Goal: Communication & Community: Answer question/provide support

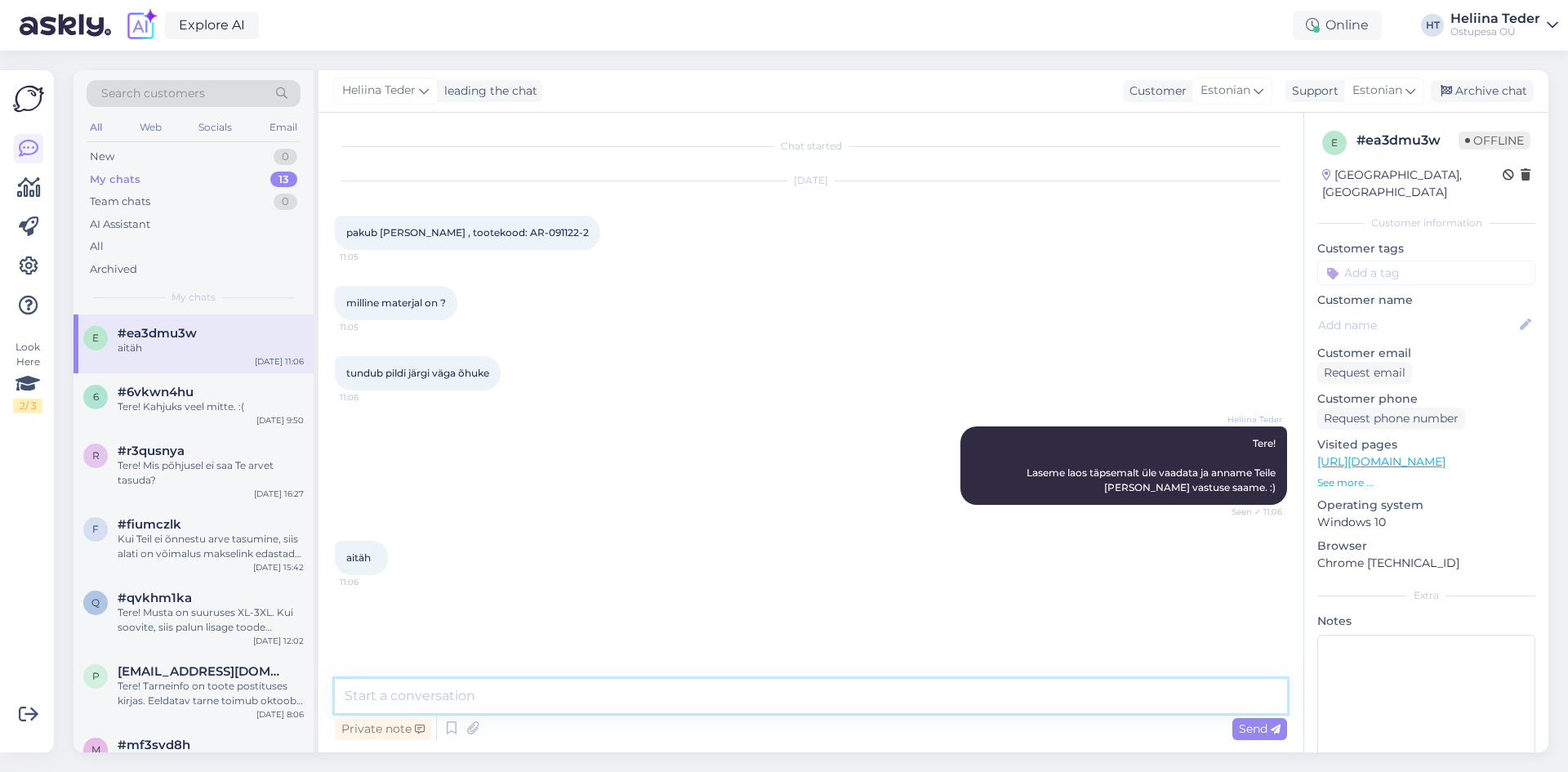
click at [517, 695] on textarea at bounding box center [810, 696] width 952 height 34
type textarea "65% polüester, 35% viskoos :)"
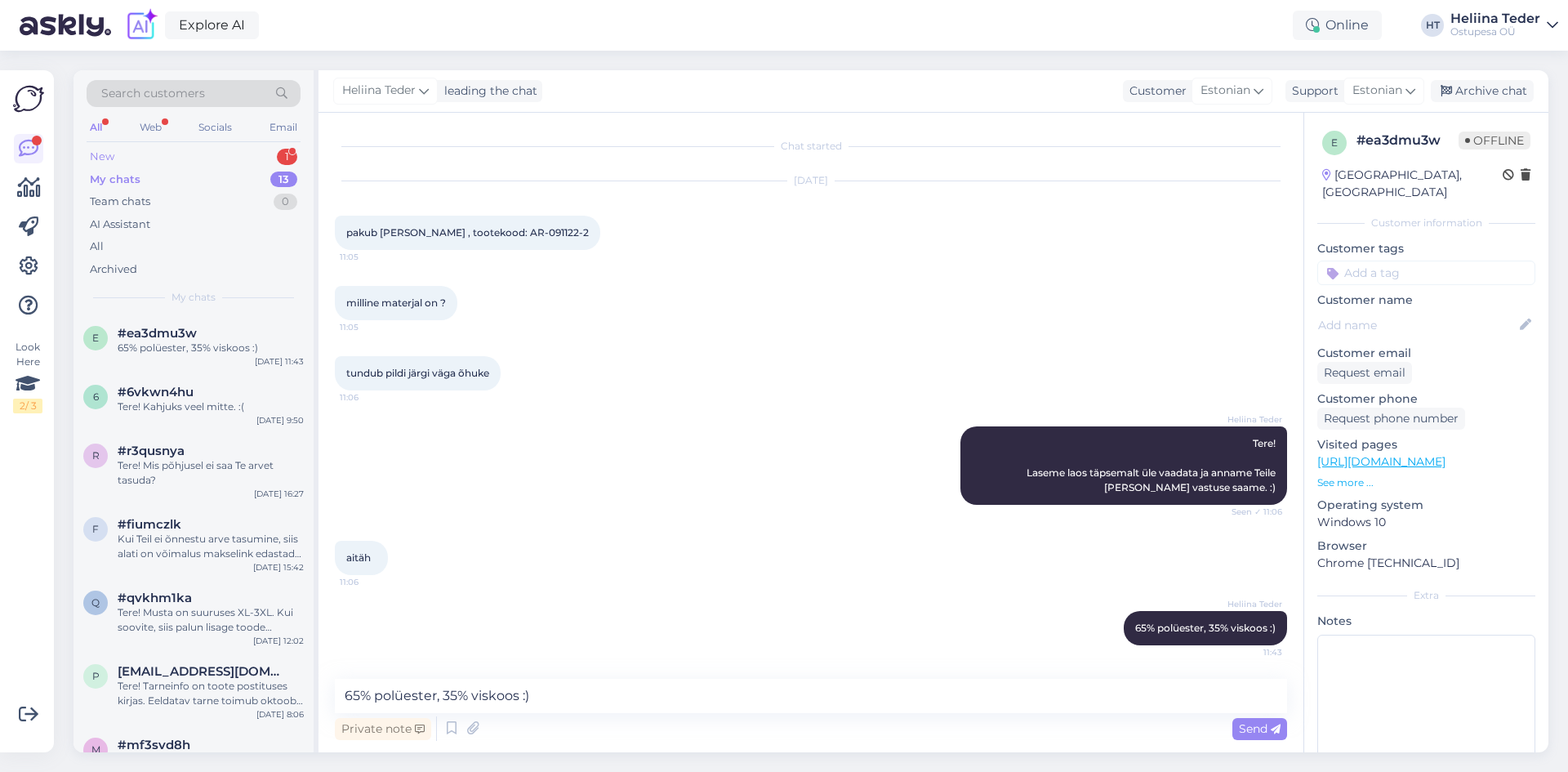
click at [163, 148] on div "New 1" at bounding box center [193, 157] width 214 height 23
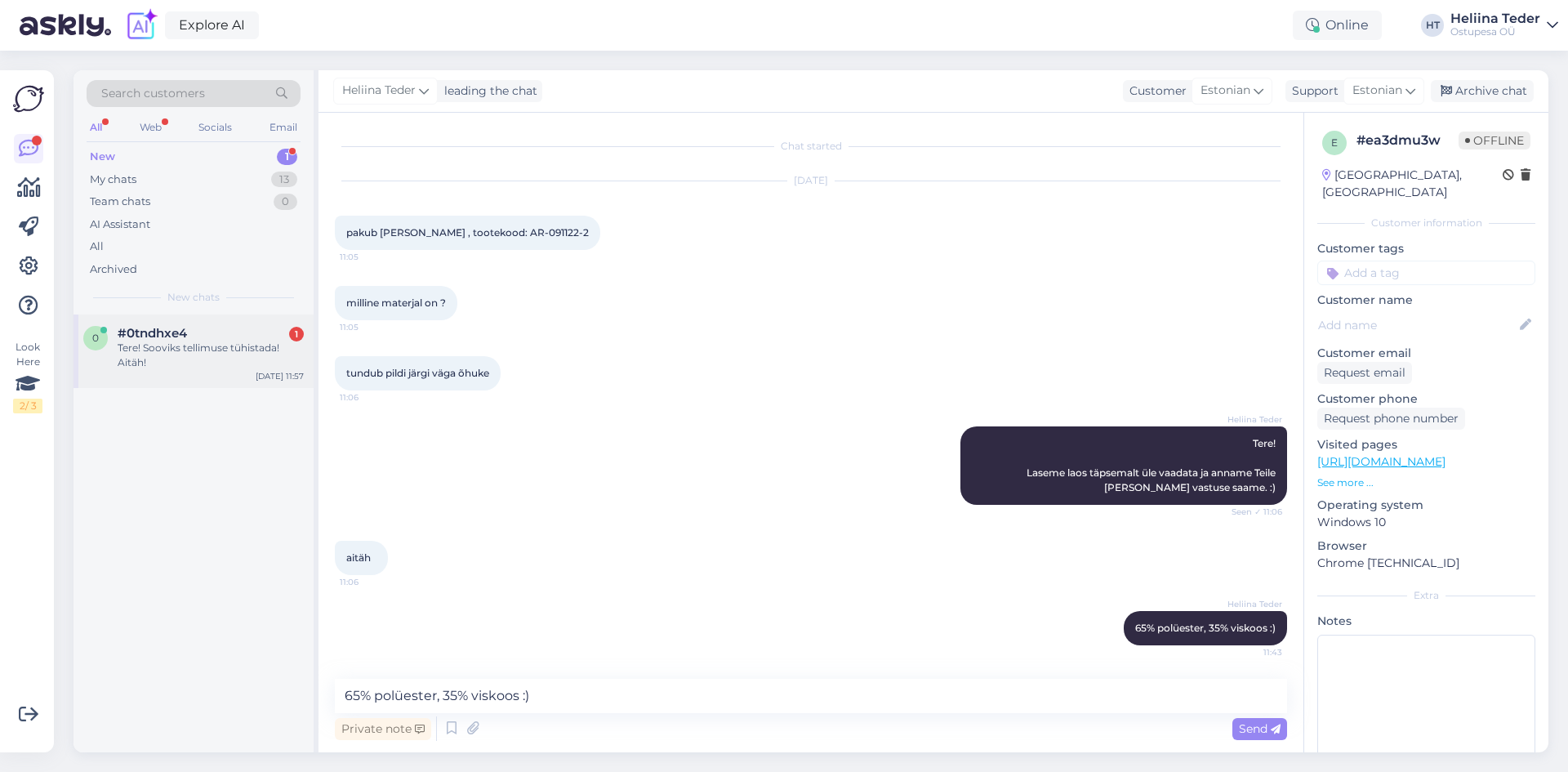
click at [187, 340] on span "#0tndhxe4" at bounding box center [151, 333] width 70 height 14
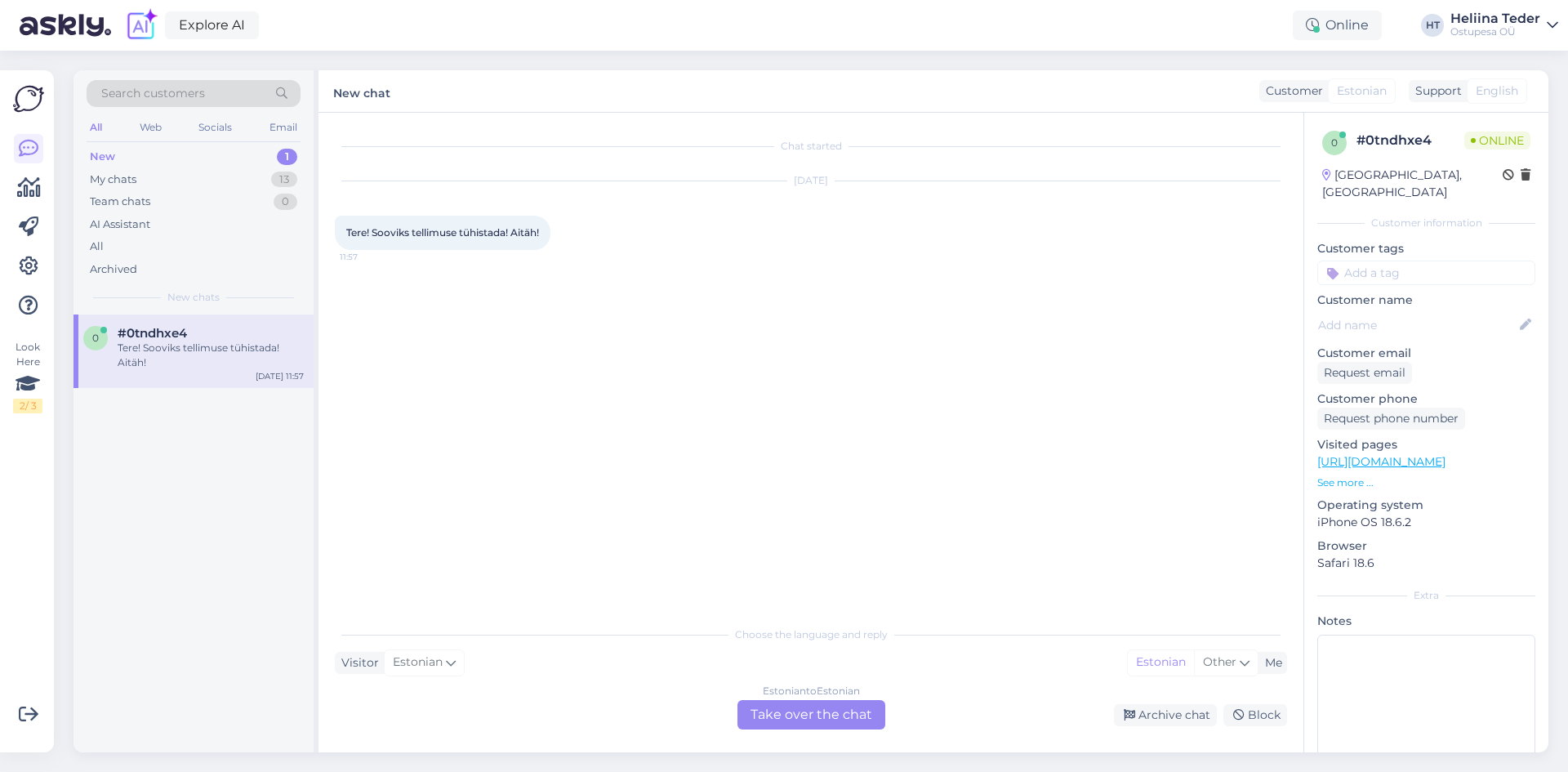
click at [798, 718] on div "Estonian to Estonian Take over the chat" at bounding box center [811, 715] width 148 height 30
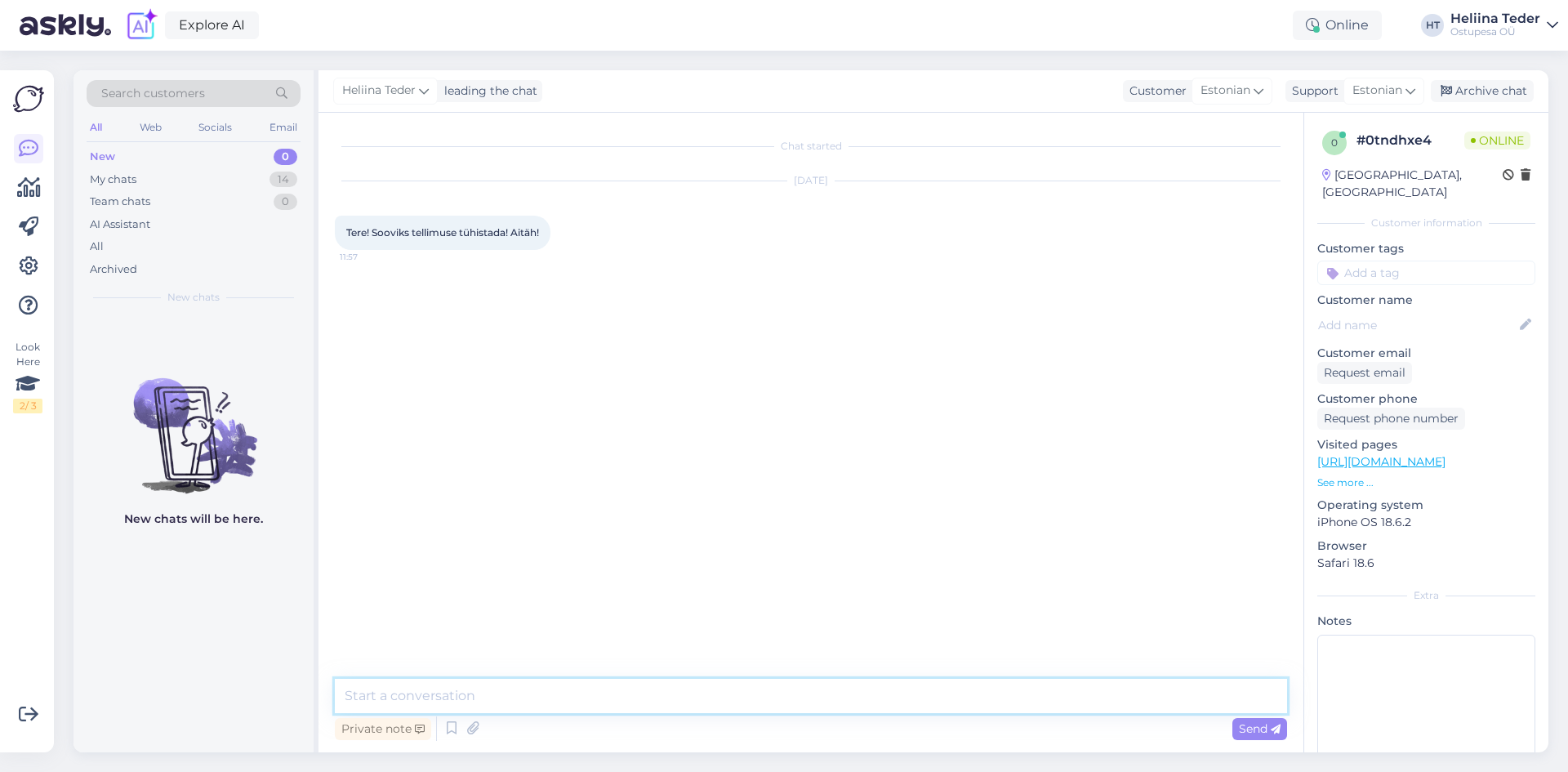
click at [714, 681] on textarea at bounding box center [810, 696] width 952 height 34
type textarea "Tere! Millise tellimuse täpsemalt? Palume Teie nime!"
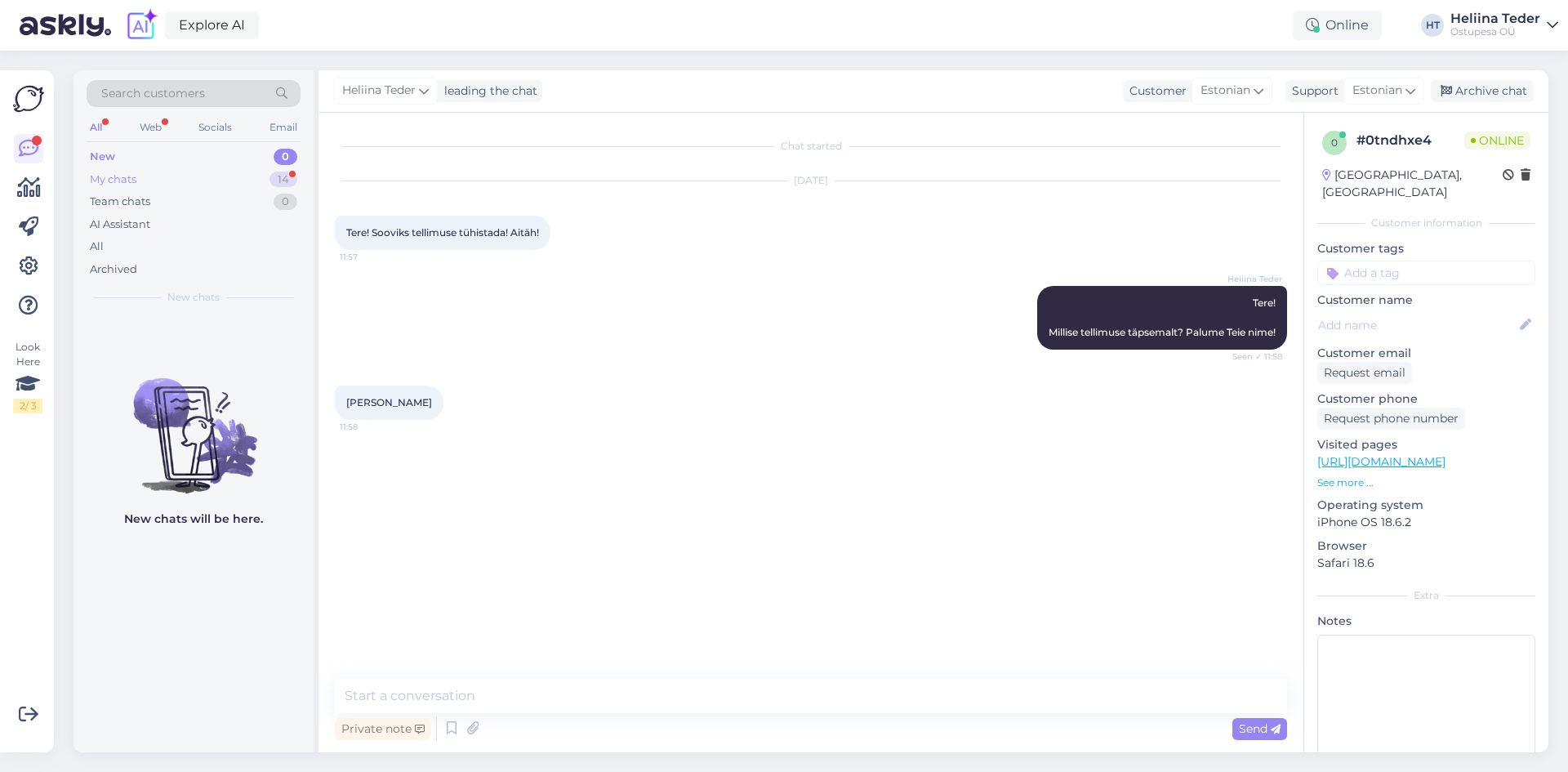
click at [128, 184] on div "My chats" at bounding box center [112, 179] width 47 height 16
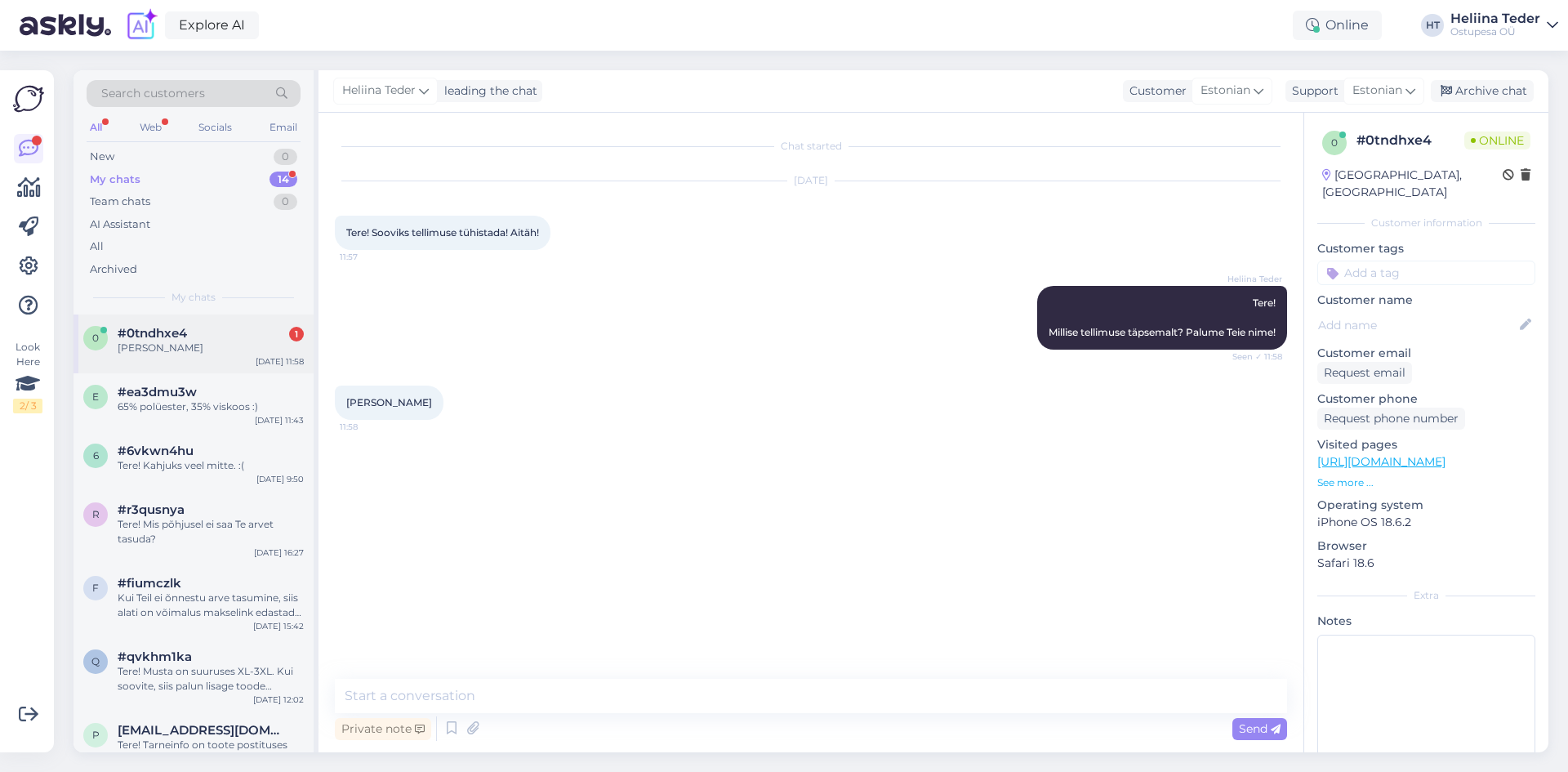
click at [197, 365] on div "0 #0tndhxe4 1 [PERSON_NAME] [DATE] 11:58" at bounding box center [193, 344] width 240 height 59
click at [384, 400] on span "[PERSON_NAME]" at bounding box center [389, 402] width 86 height 12
click at [403, 392] on div "[PERSON_NAME] 11:58" at bounding box center [389, 403] width 109 height 34
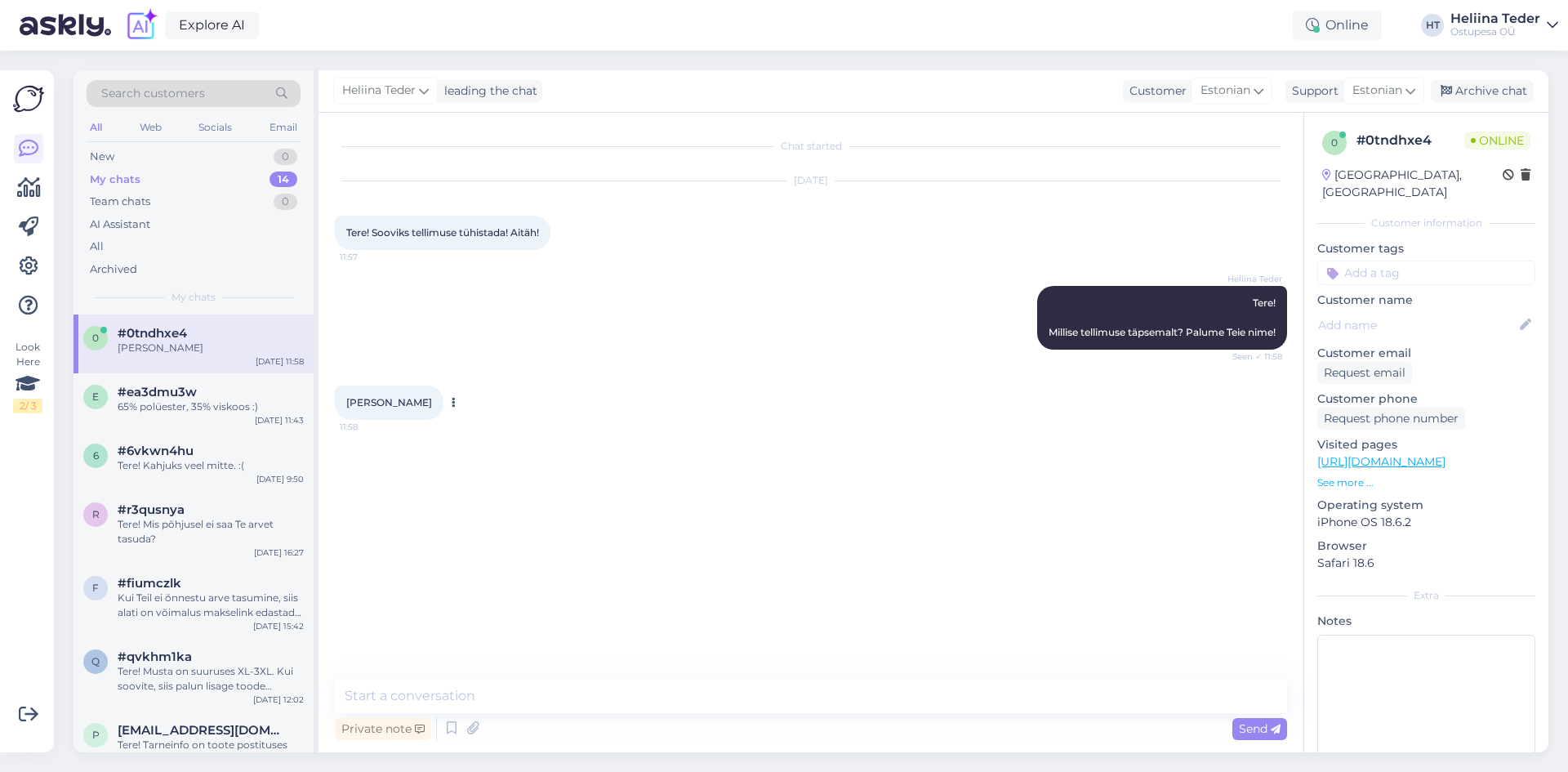
click at [403, 399] on span "[PERSON_NAME]" at bounding box center [389, 402] width 86 height 12
copy div "[PERSON_NAME] 11:58"
click at [395, 464] on div "Ei soovi Labubut 11:59" at bounding box center [387, 473] width 105 height 34
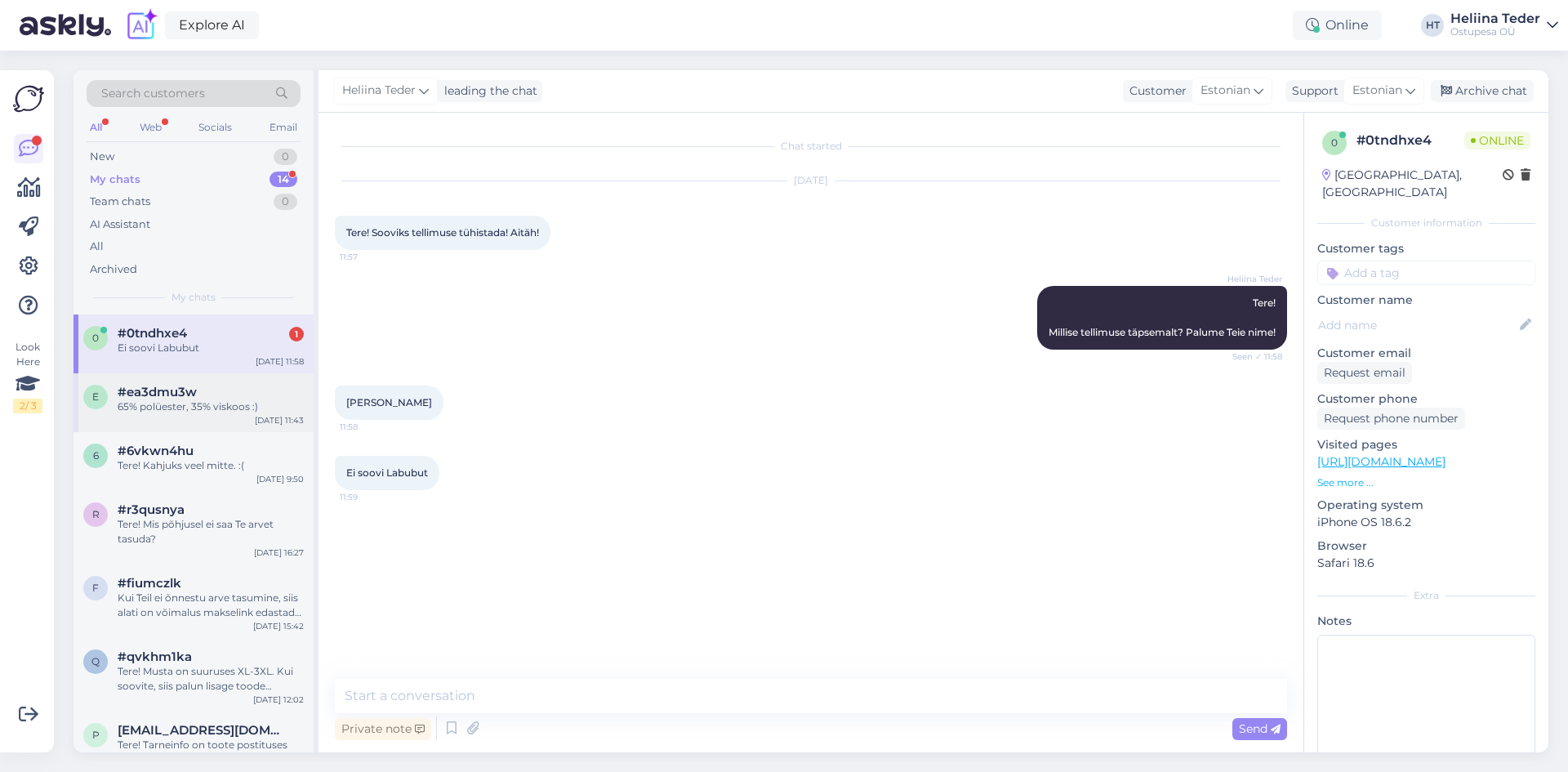
click at [199, 392] on div "#ea3dmu3w" at bounding box center [210, 392] width 186 height 14
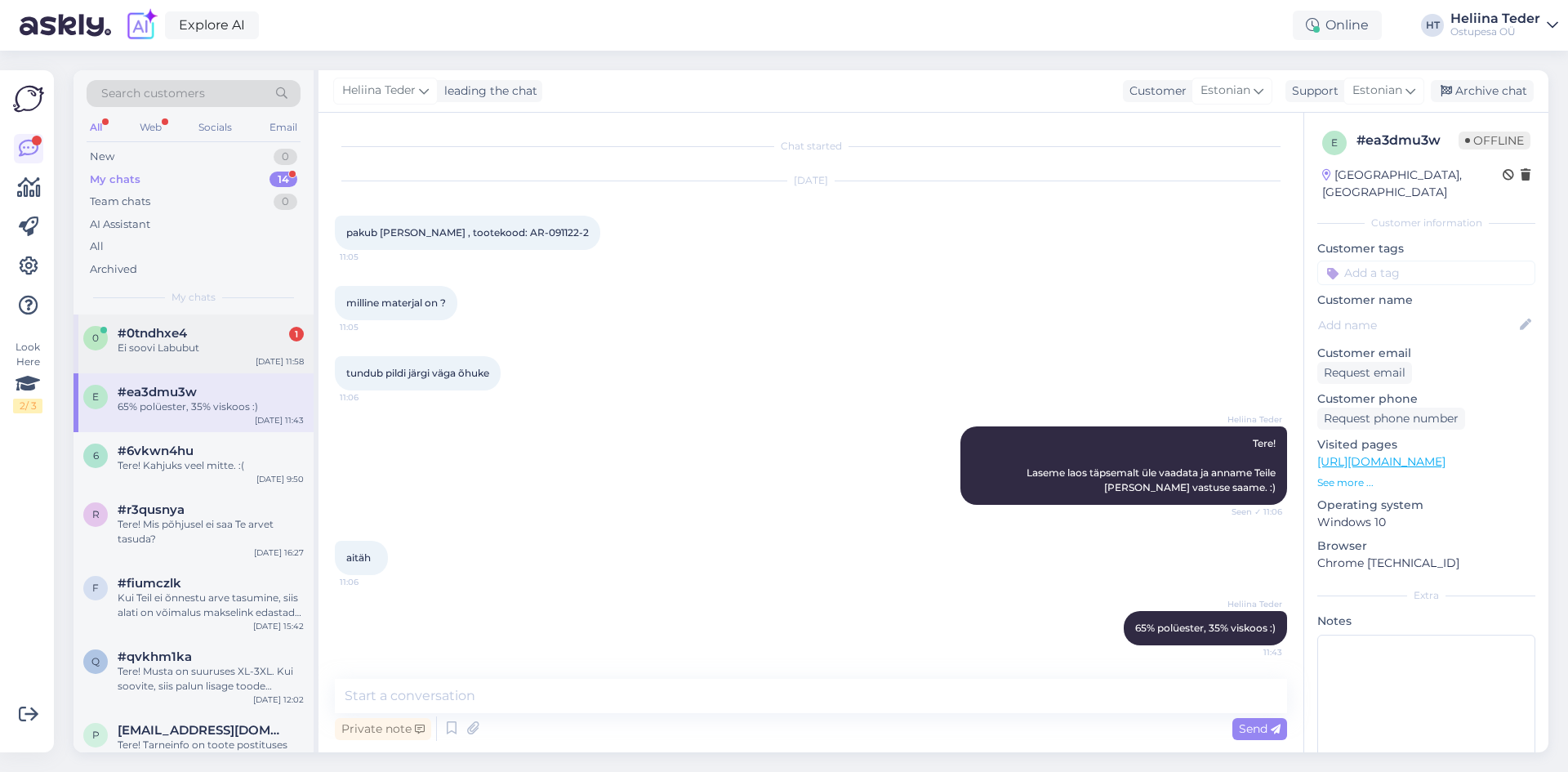
click at [181, 355] on div "Ei soovi Labubut" at bounding box center [210, 347] width 186 height 14
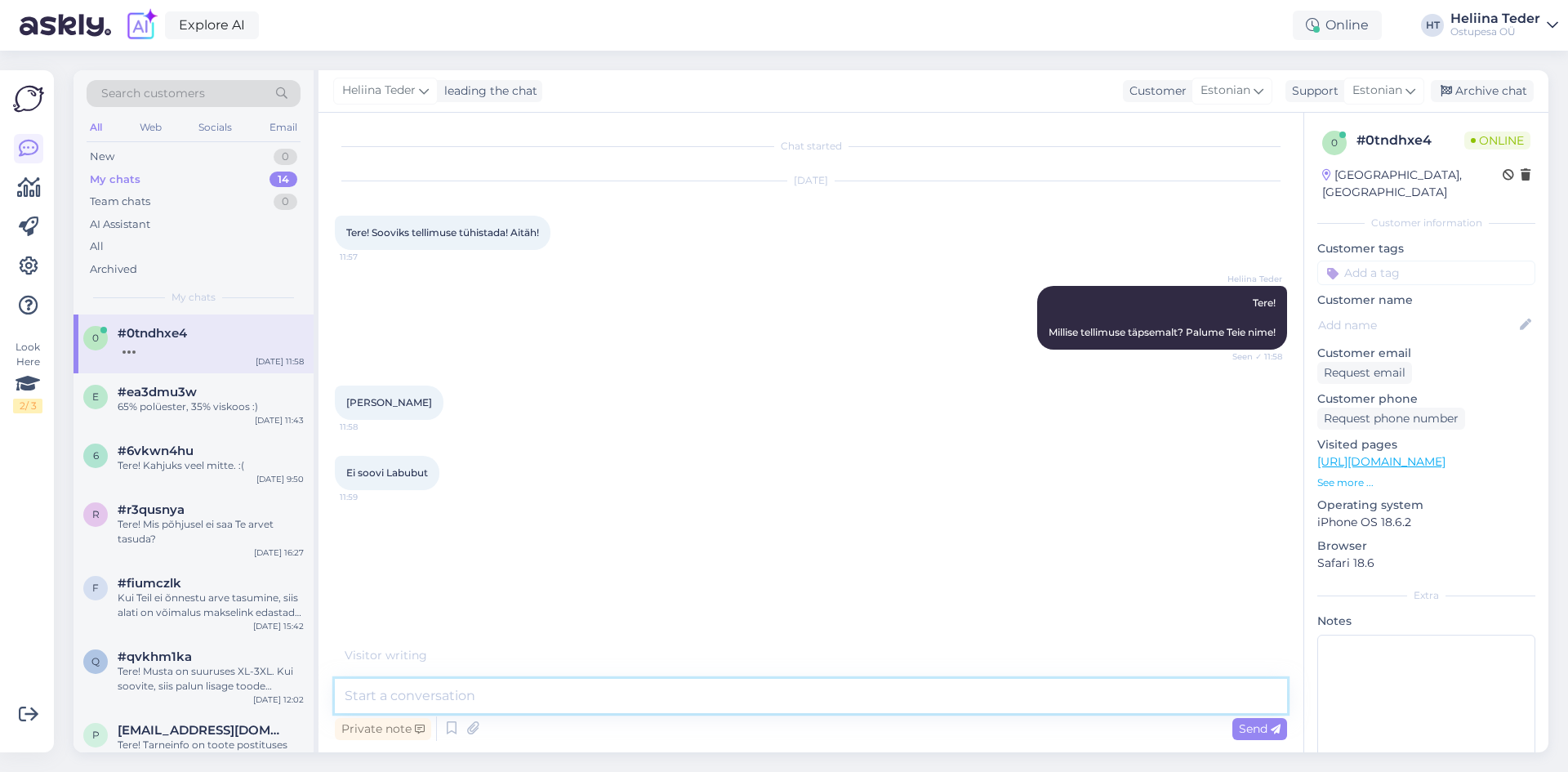
click at [474, 708] on textarea at bounding box center [810, 696] width 952 height 34
paste textarea "Tere! [PERSON_NAME] tellinud vastavalt soovidele, arvestades [PERSON_NAME]/soov…"
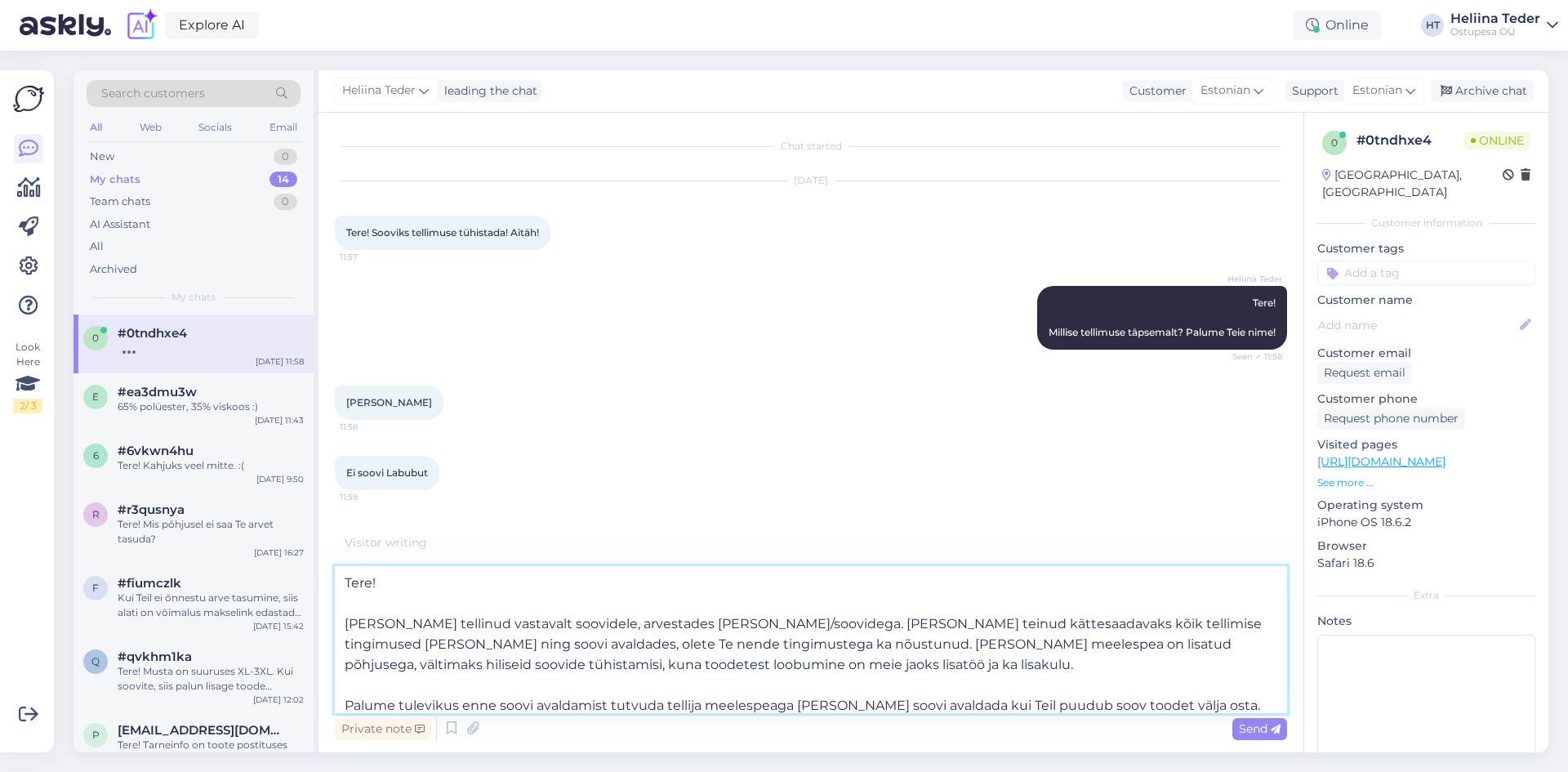
click at [346, 628] on textarea "Tere! [PERSON_NAME] tellinud vastavalt soovidele, arvestades [PERSON_NAME]/soov…" at bounding box center [810, 640] width 952 height 147
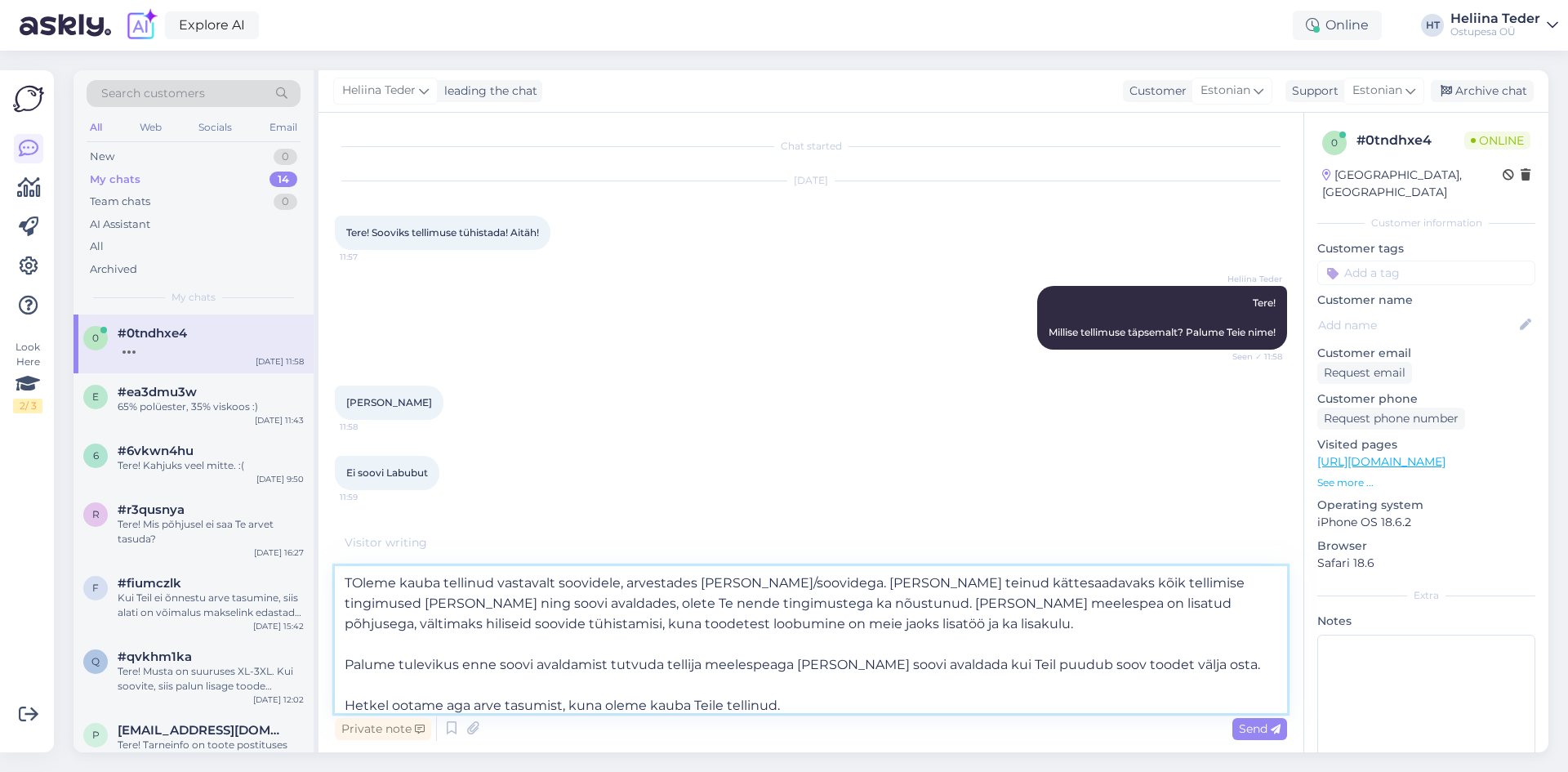
type textarea "[PERSON_NAME] tellinud vastavalt soovidele, arvestades [PERSON_NAME]/soovidega.…"
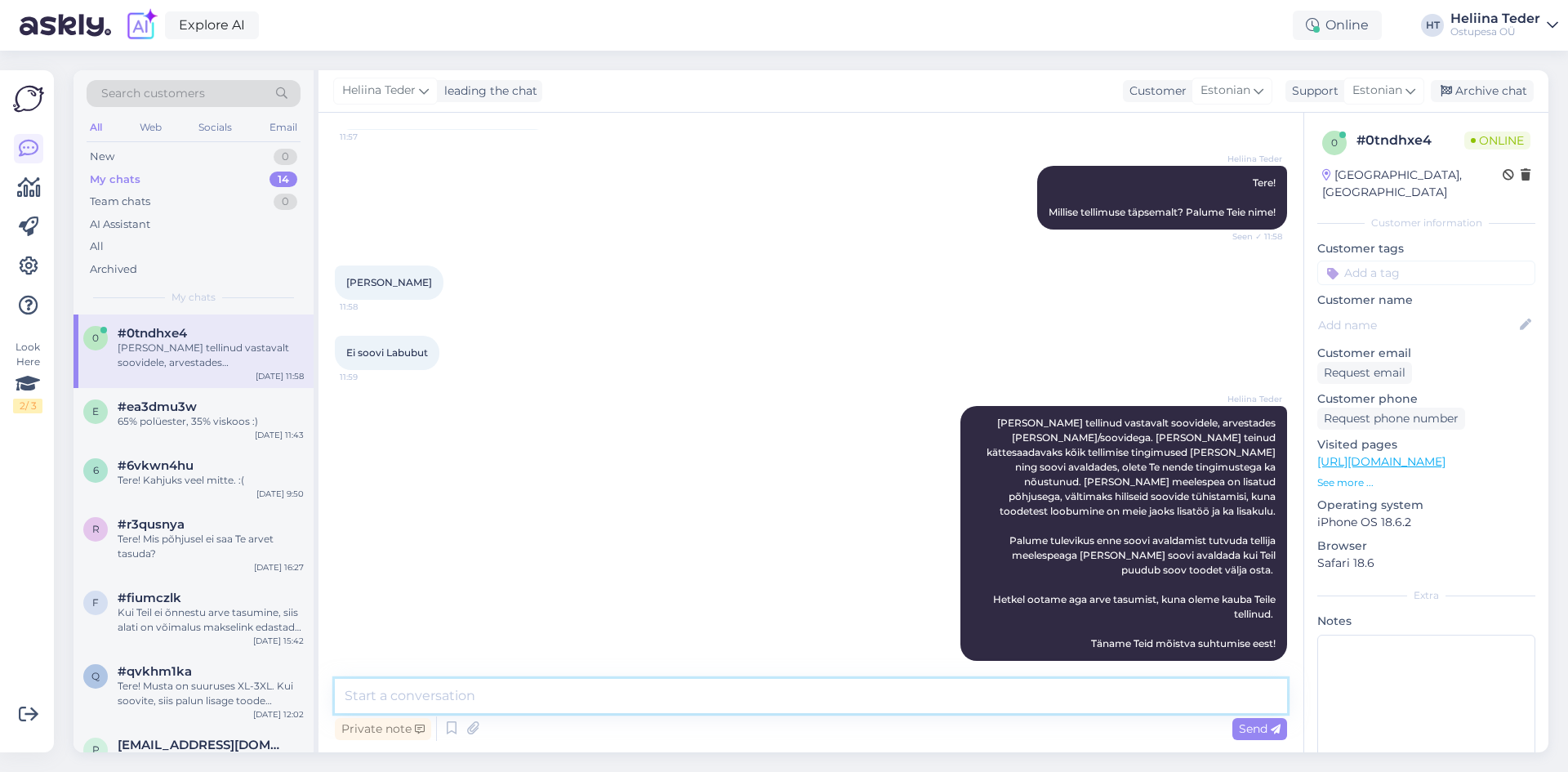
scroll to position [191, 0]
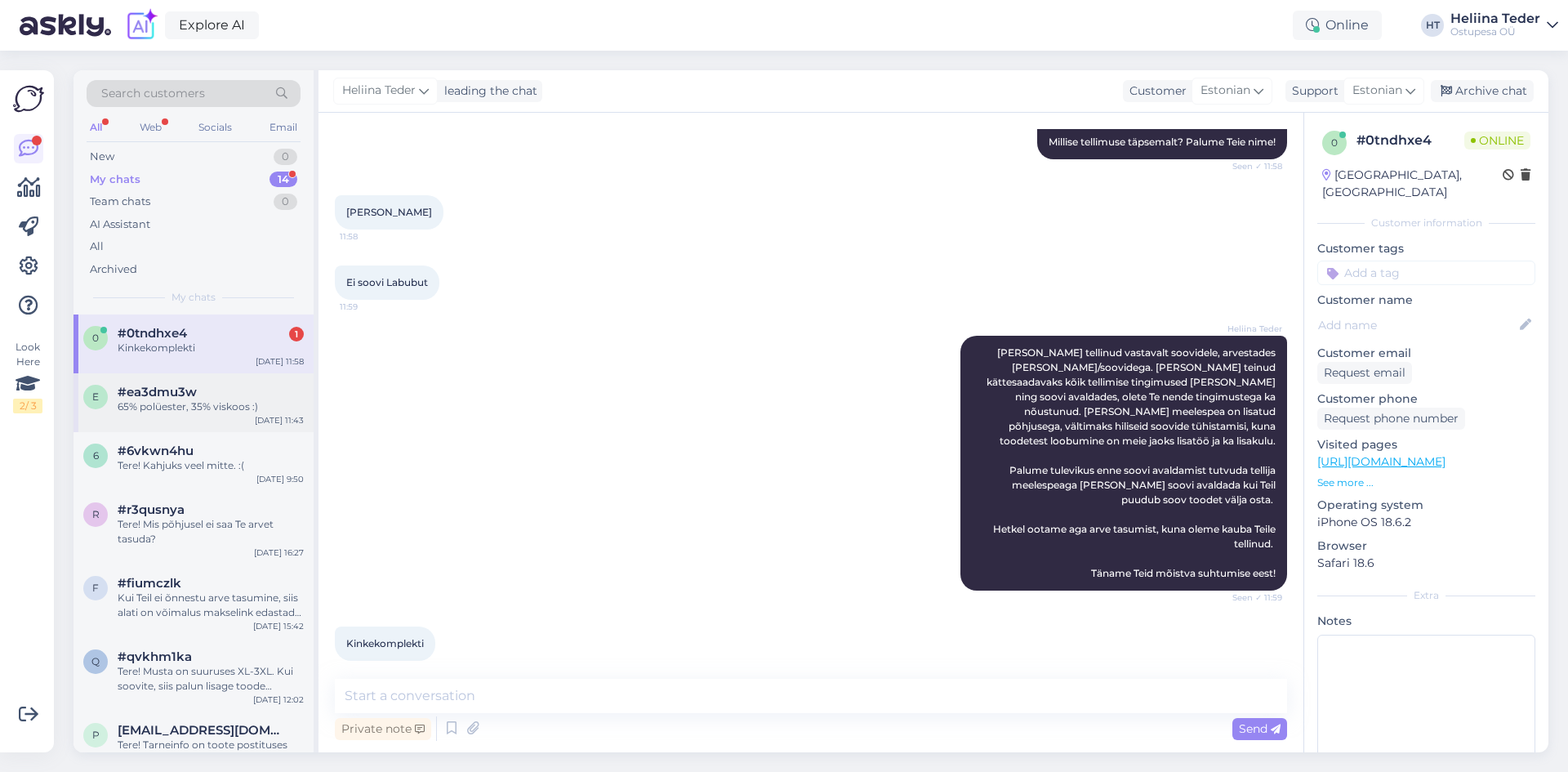
click at [243, 386] on div "#ea3dmu3w" at bounding box center [210, 392] width 186 height 14
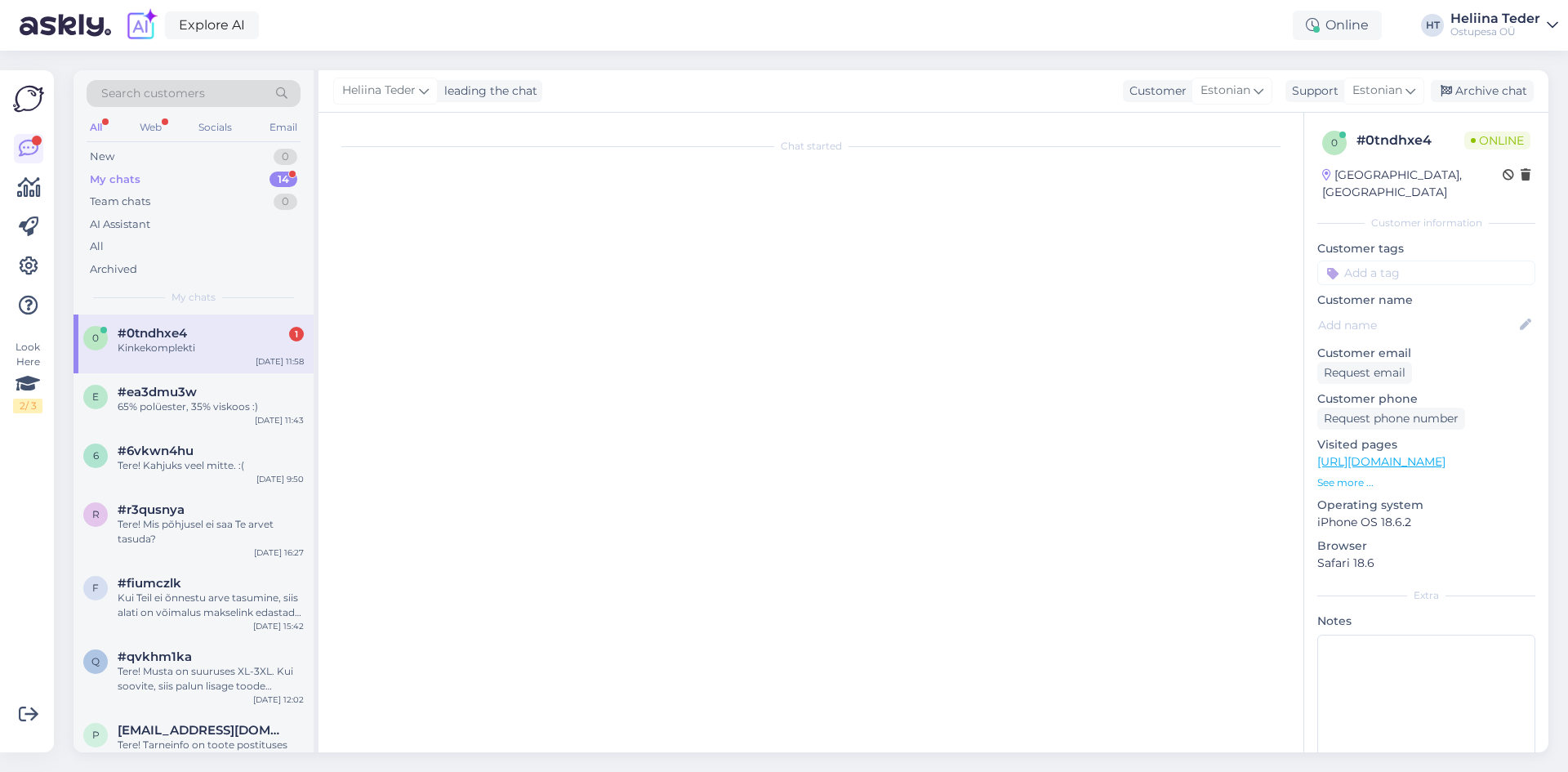
scroll to position [0, 0]
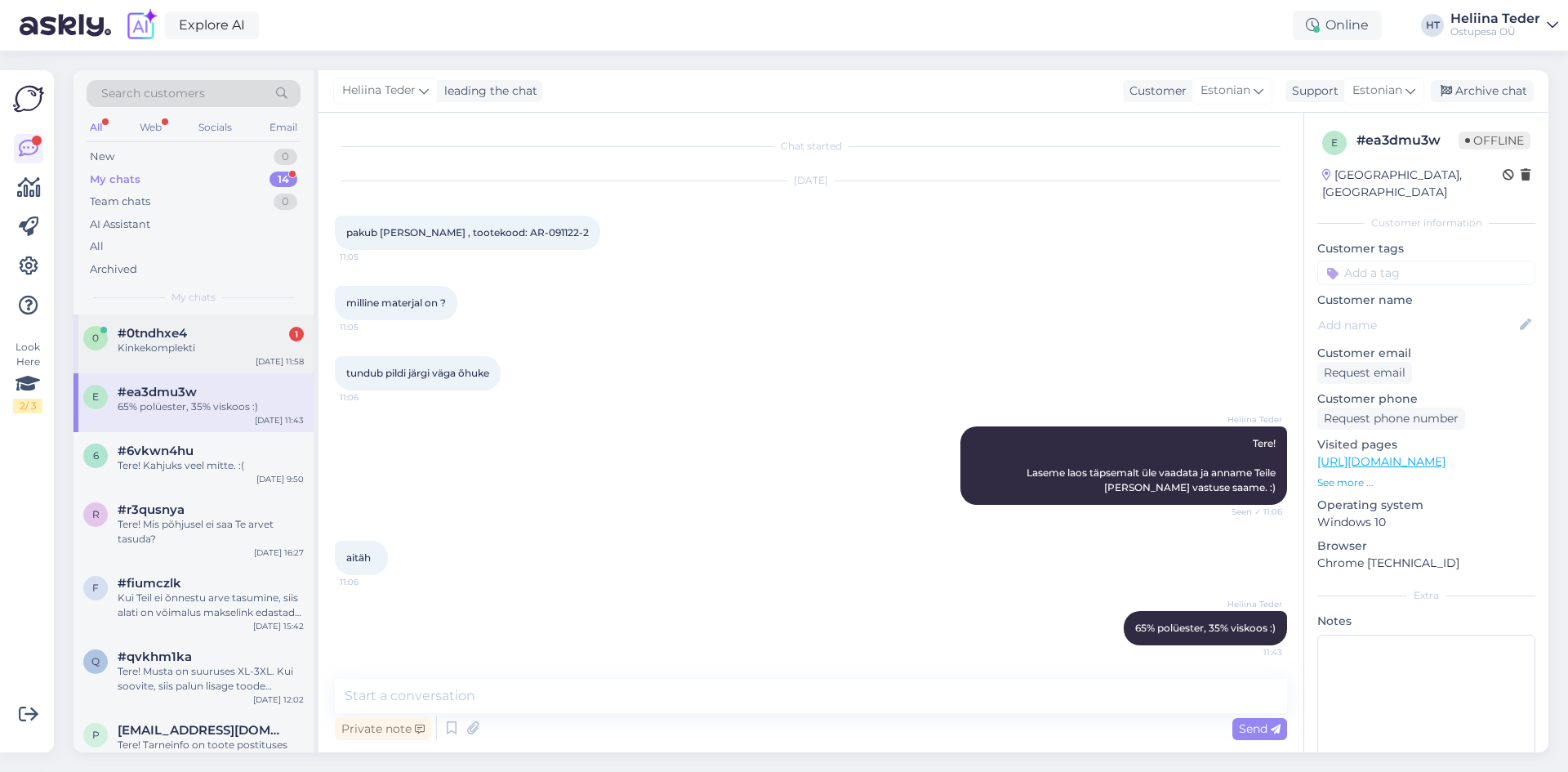
click at [231, 351] on div "Kinkekomplekti" at bounding box center [210, 347] width 186 height 14
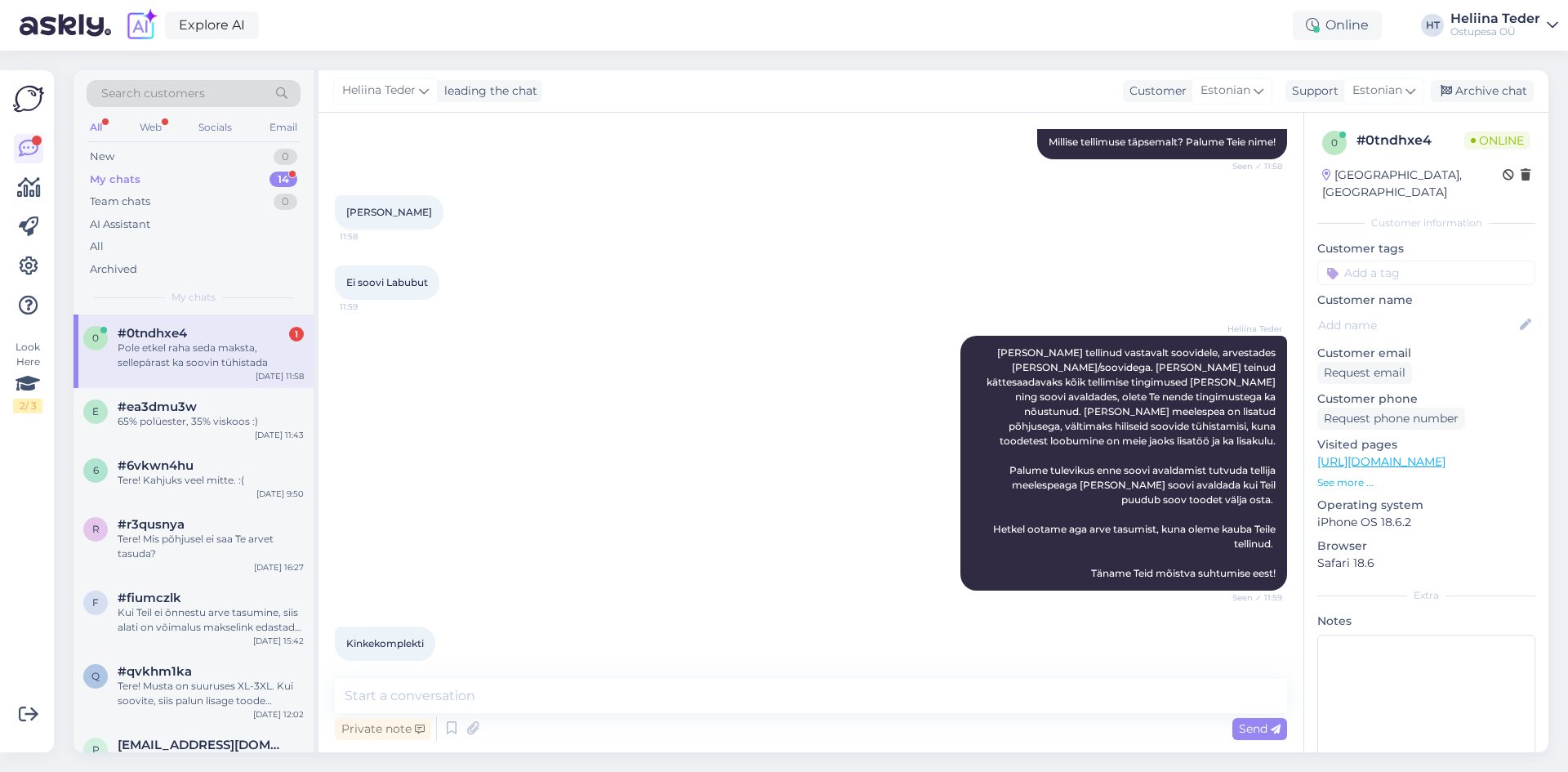
scroll to position [260, 0]
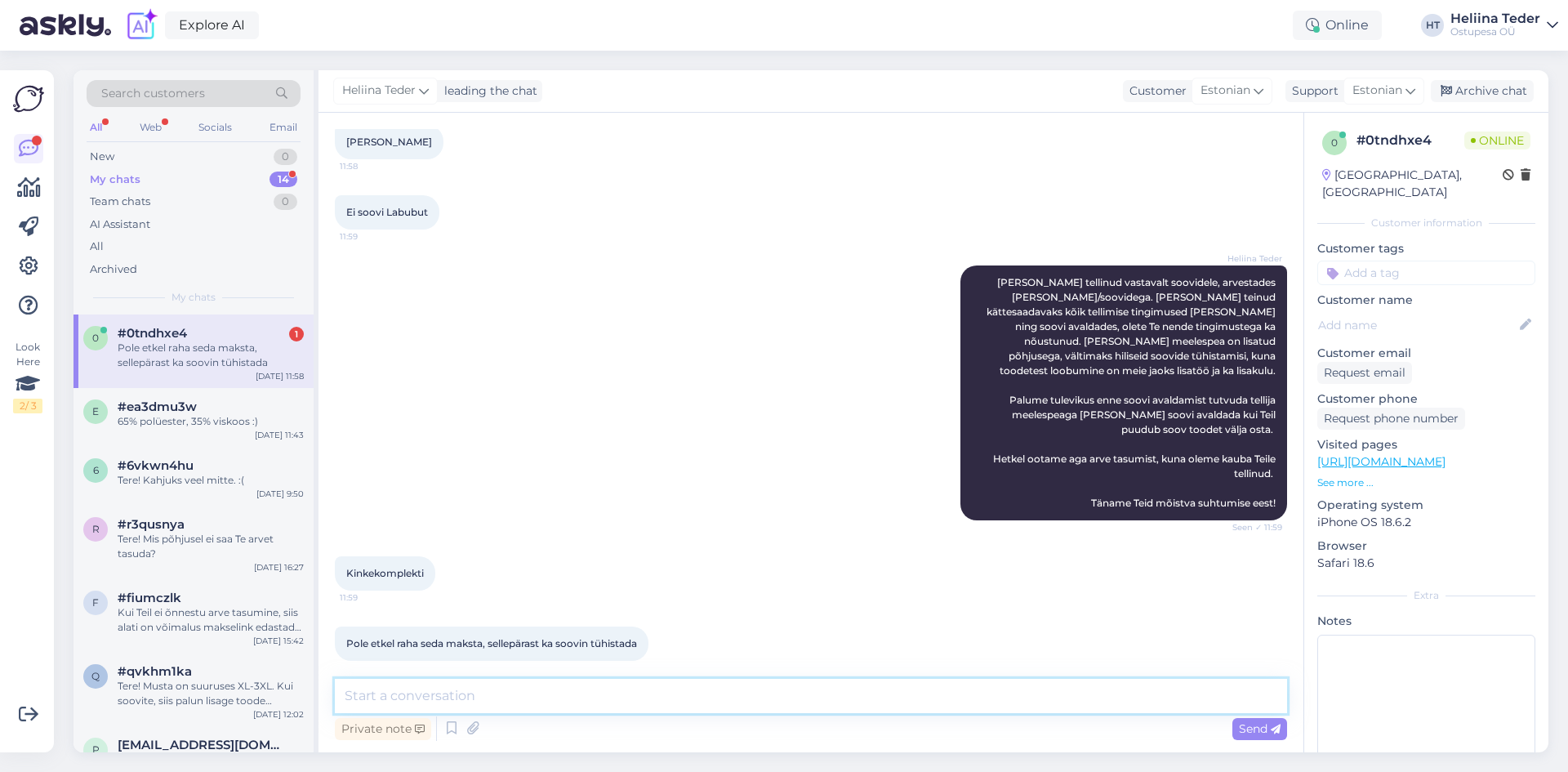
click at [411, 695] on textarea at bounding box center [810, 696] width 952 height 34
type textarea "[PERSON_NAME] on tellitu"
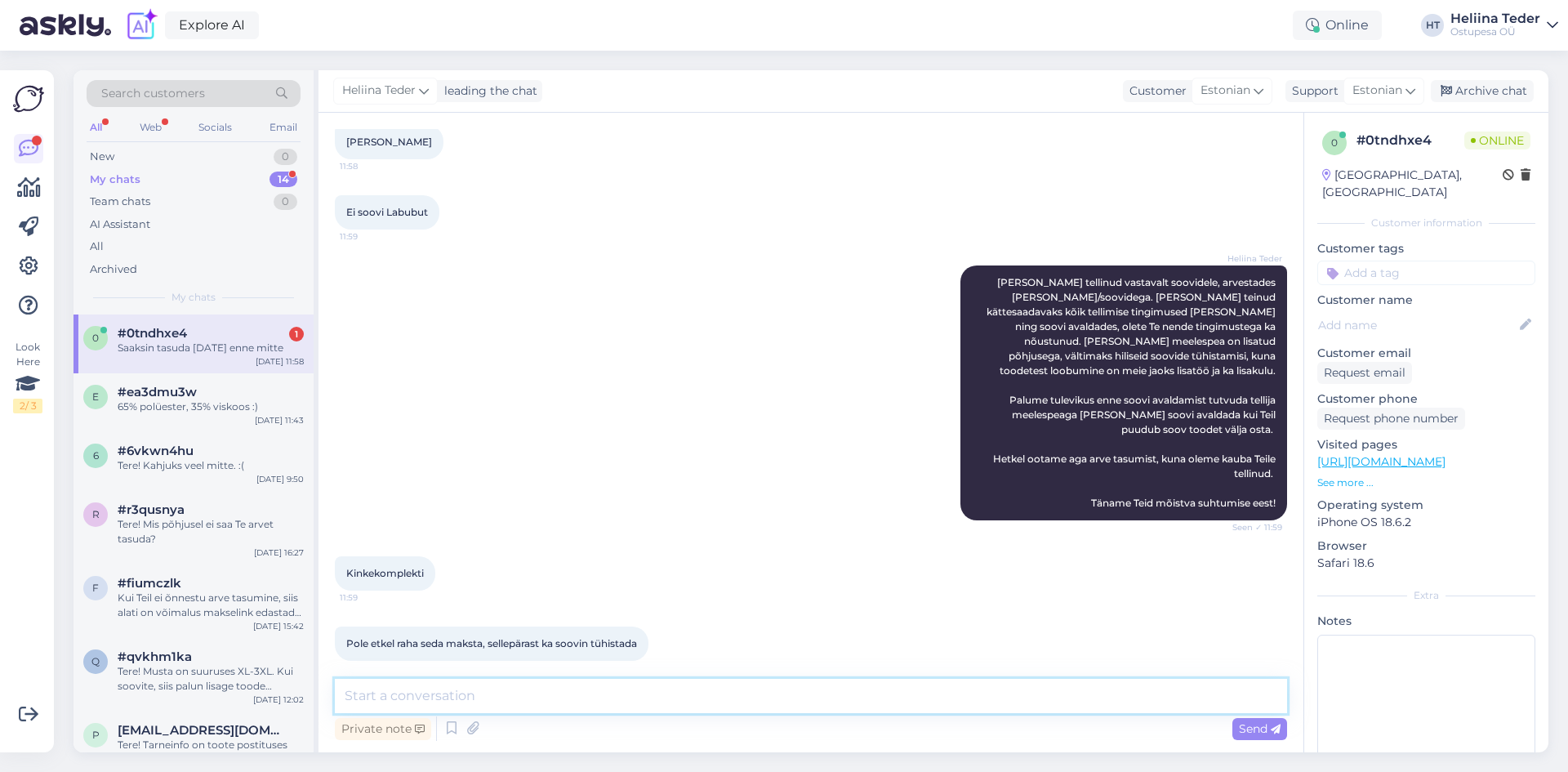
scroll to position [331, 0]
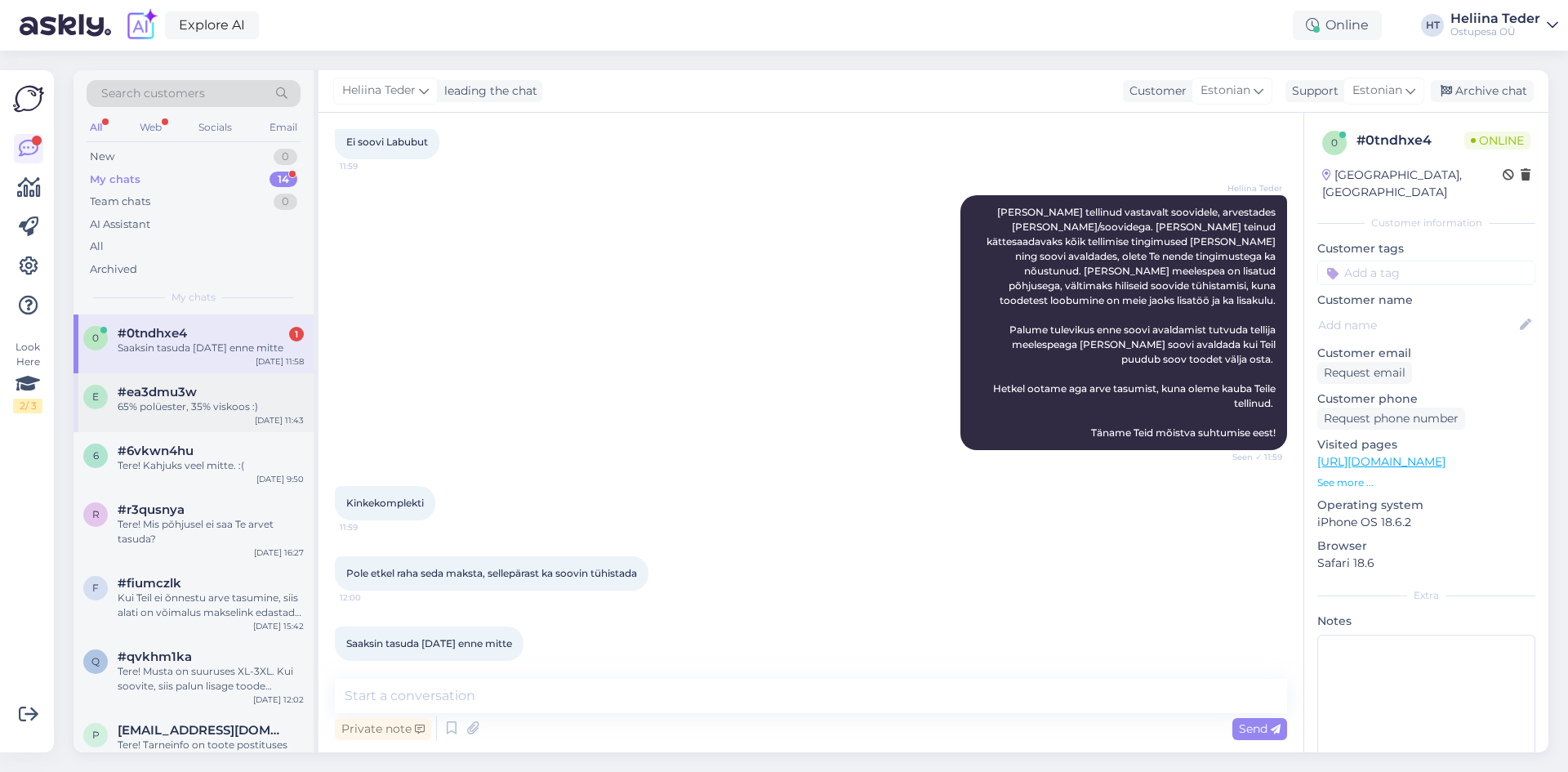
click at [220, 399] on div "#ea3dmu3w" at bounding box center [210, 392] width 186 height 14
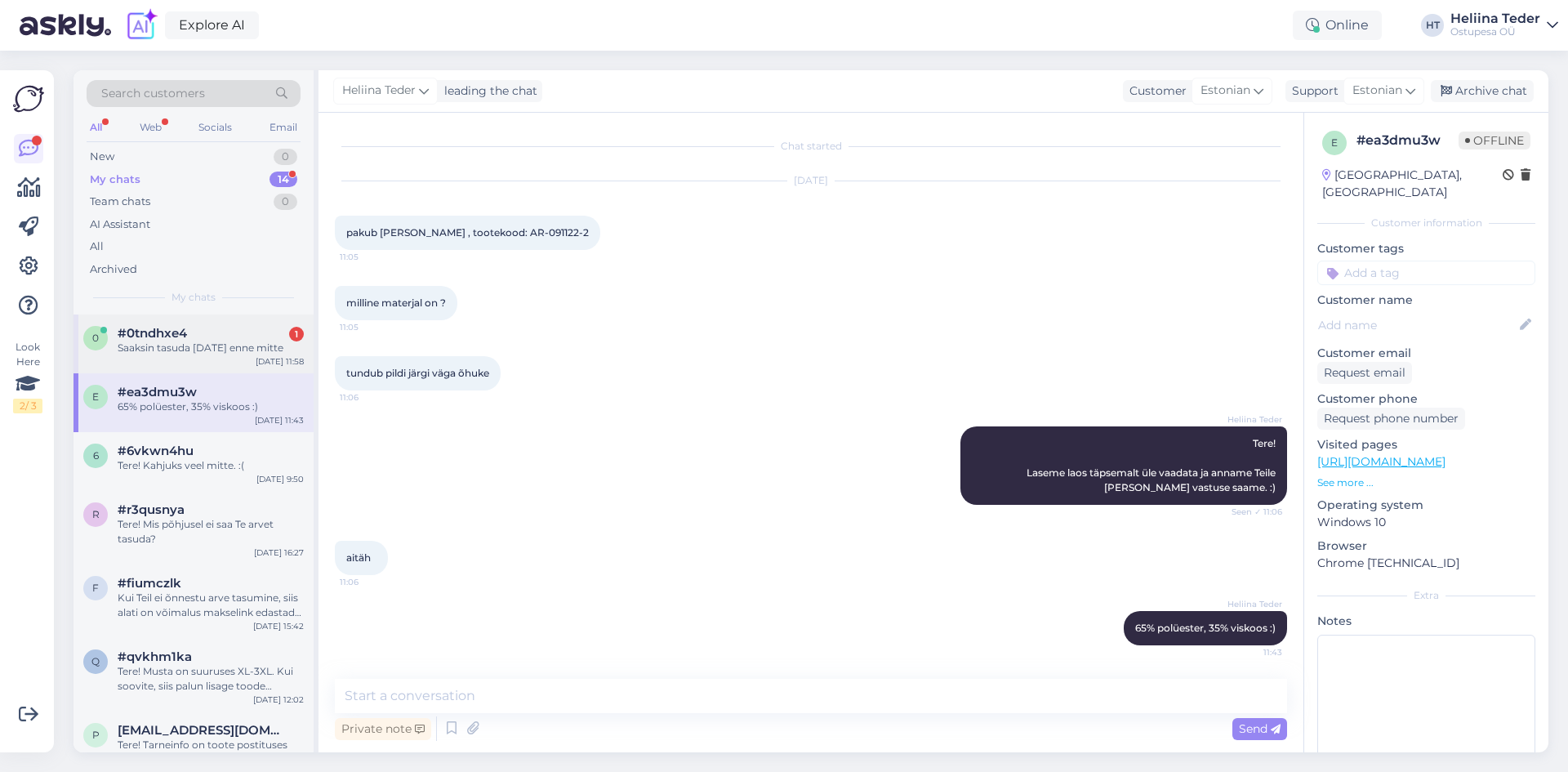
click at [213, 356] on div "Saaksin tasuda [DATE] enne mitte" at bounding box center [210, 347] width 186 height 14
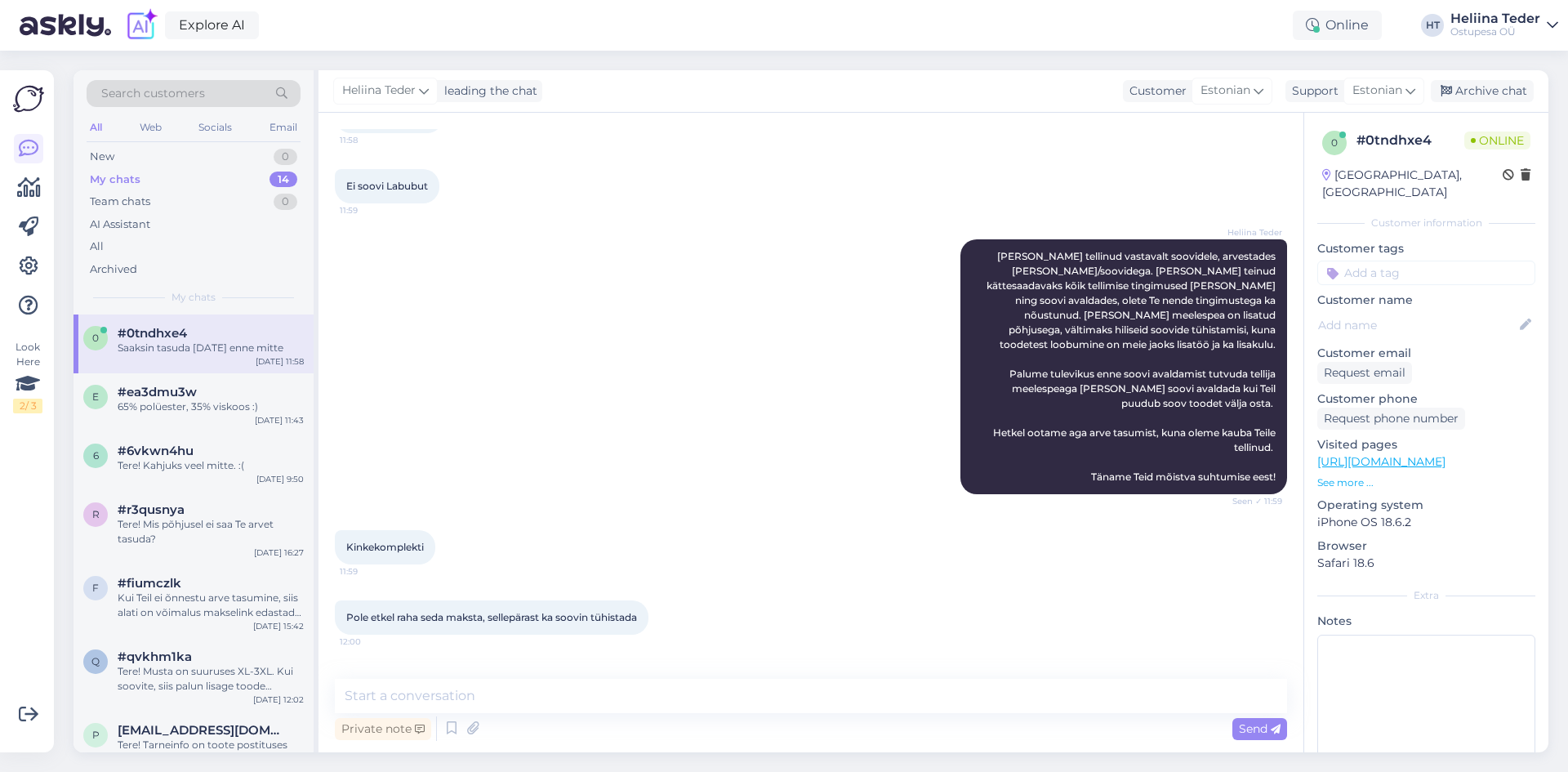
scroll to position [331, 0]
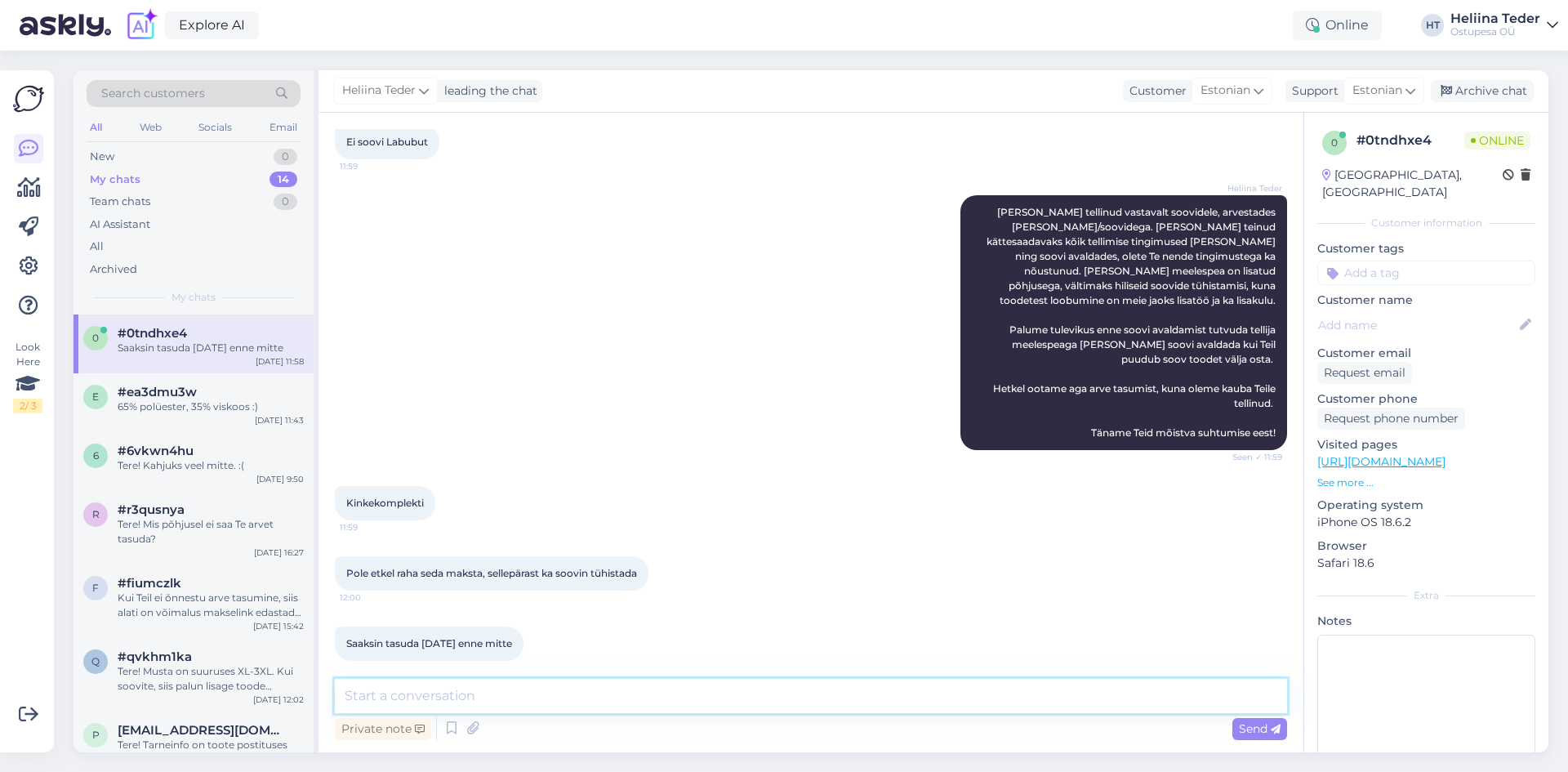
click at [426, 701] on textarea at bounding box center [810, 696] width 952 height 34
click at [346, 658] on textarea "Maksetähtaeg oli 10.10" at bounding box center [810, 676] width 952 height 74
paste textarea "Info maksetähtaja kohta on [PERSON_NAME] tootepostituses olemas ning sellega tu…"
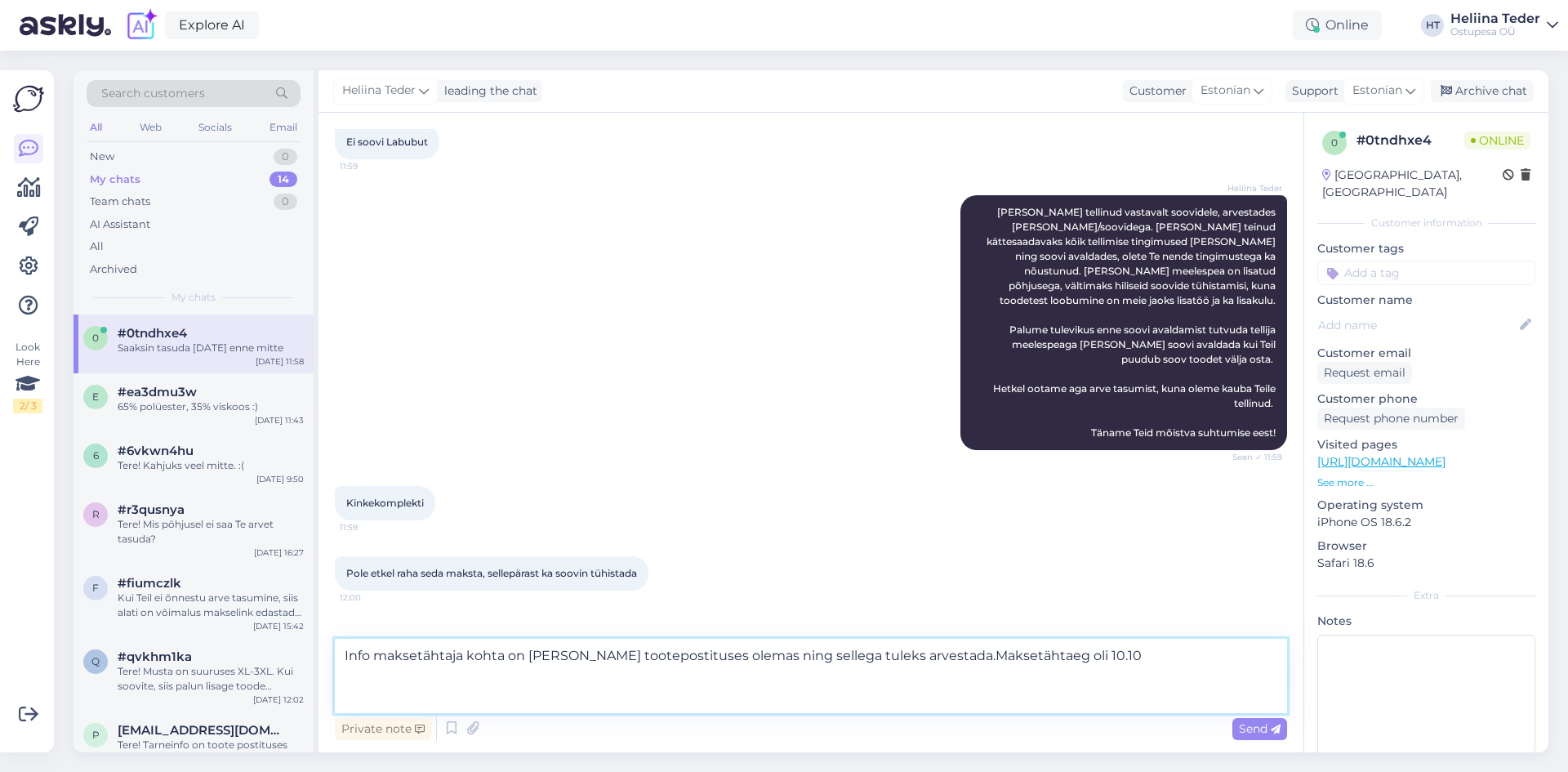
type textarea "Info maksetähtaja kohta on [PERSON_NAME] tootepostituses olemas ning sellega tu…"
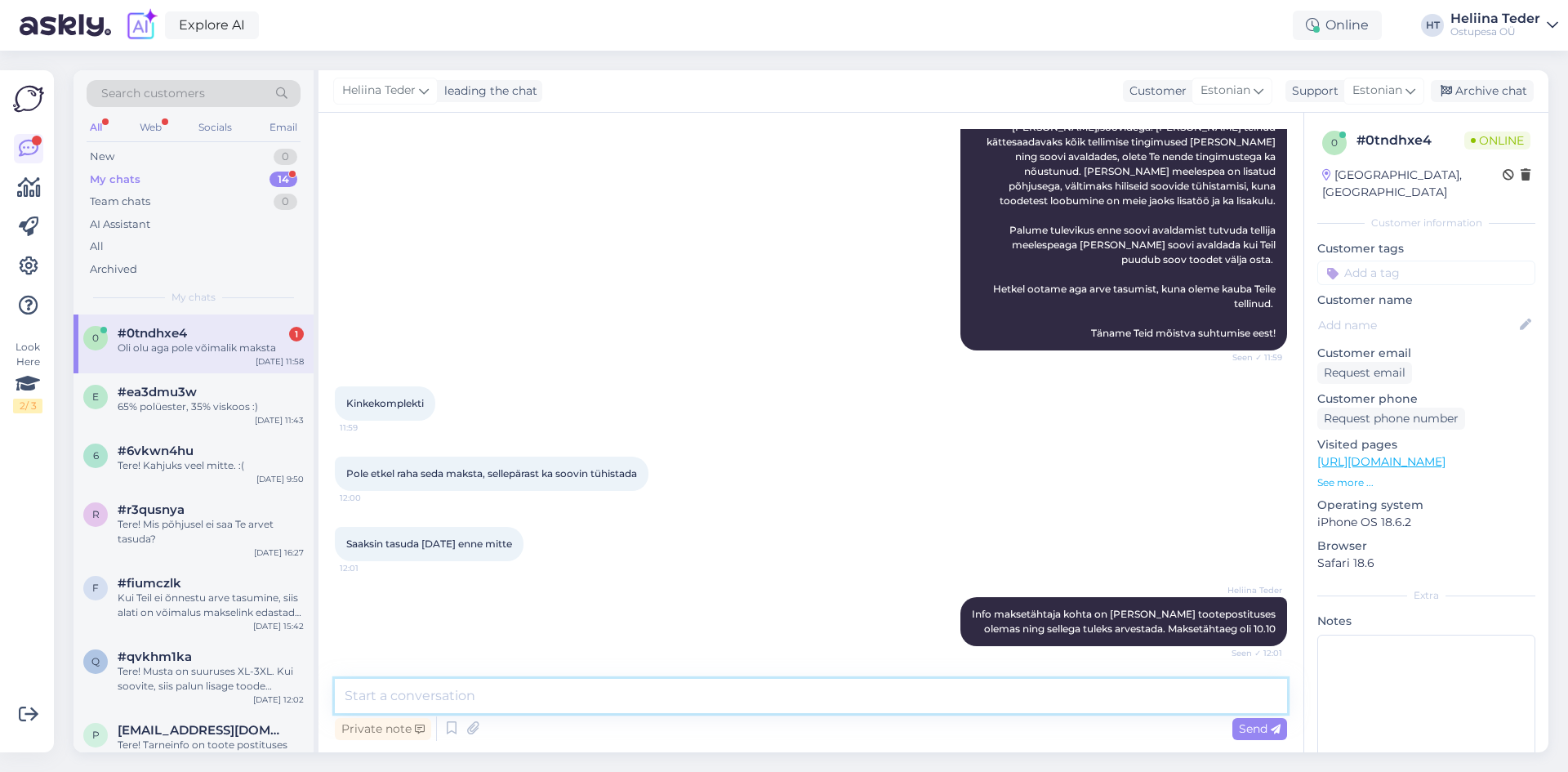
scroll to position [500, 0]
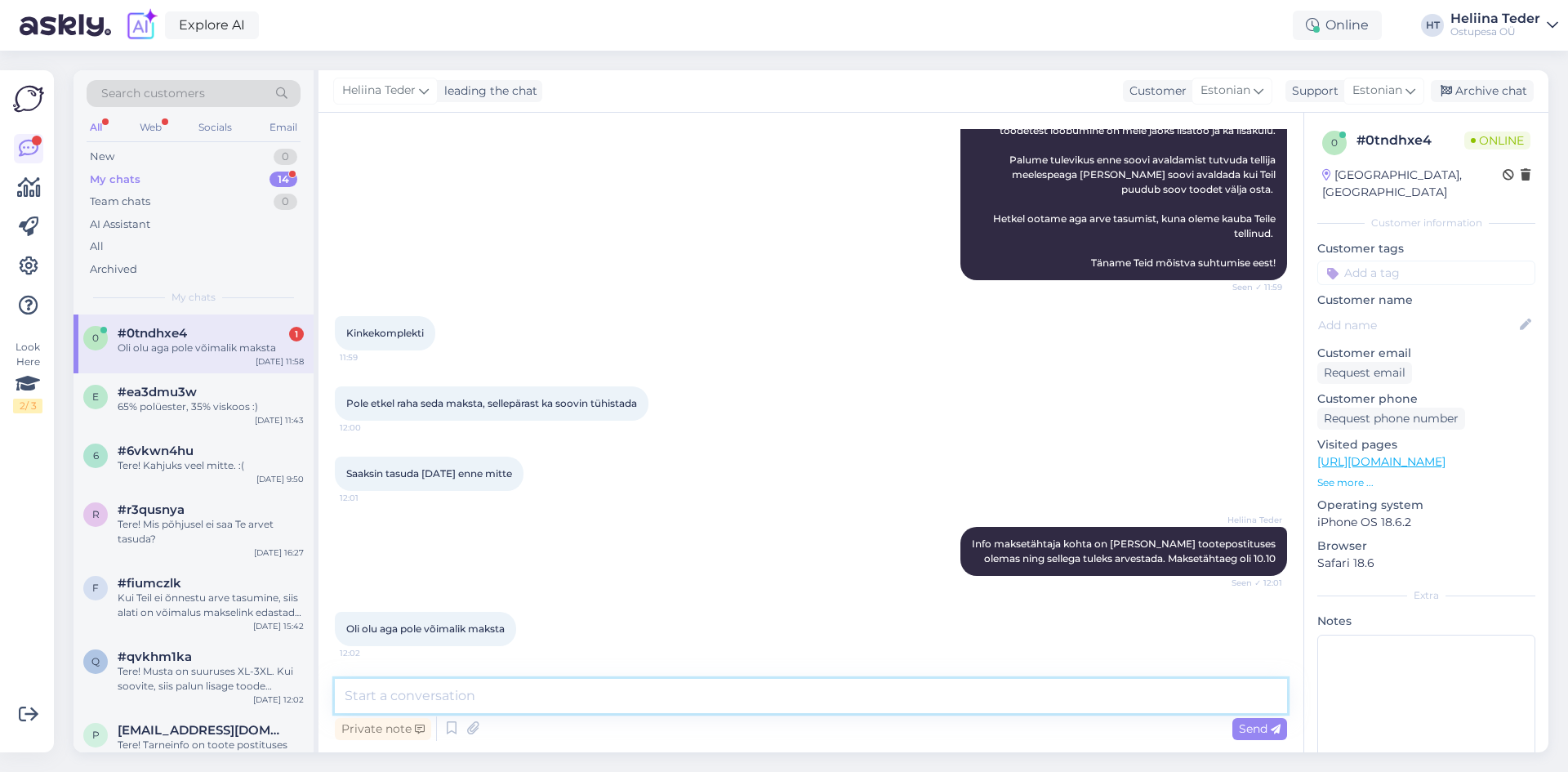
click at [420, 693] on textarea at bounding box center [810, 696] width 952 height 34
click at [211, 398] on div "#ea3dmu3w" at bounding box center [210, 392] width 186 height 14
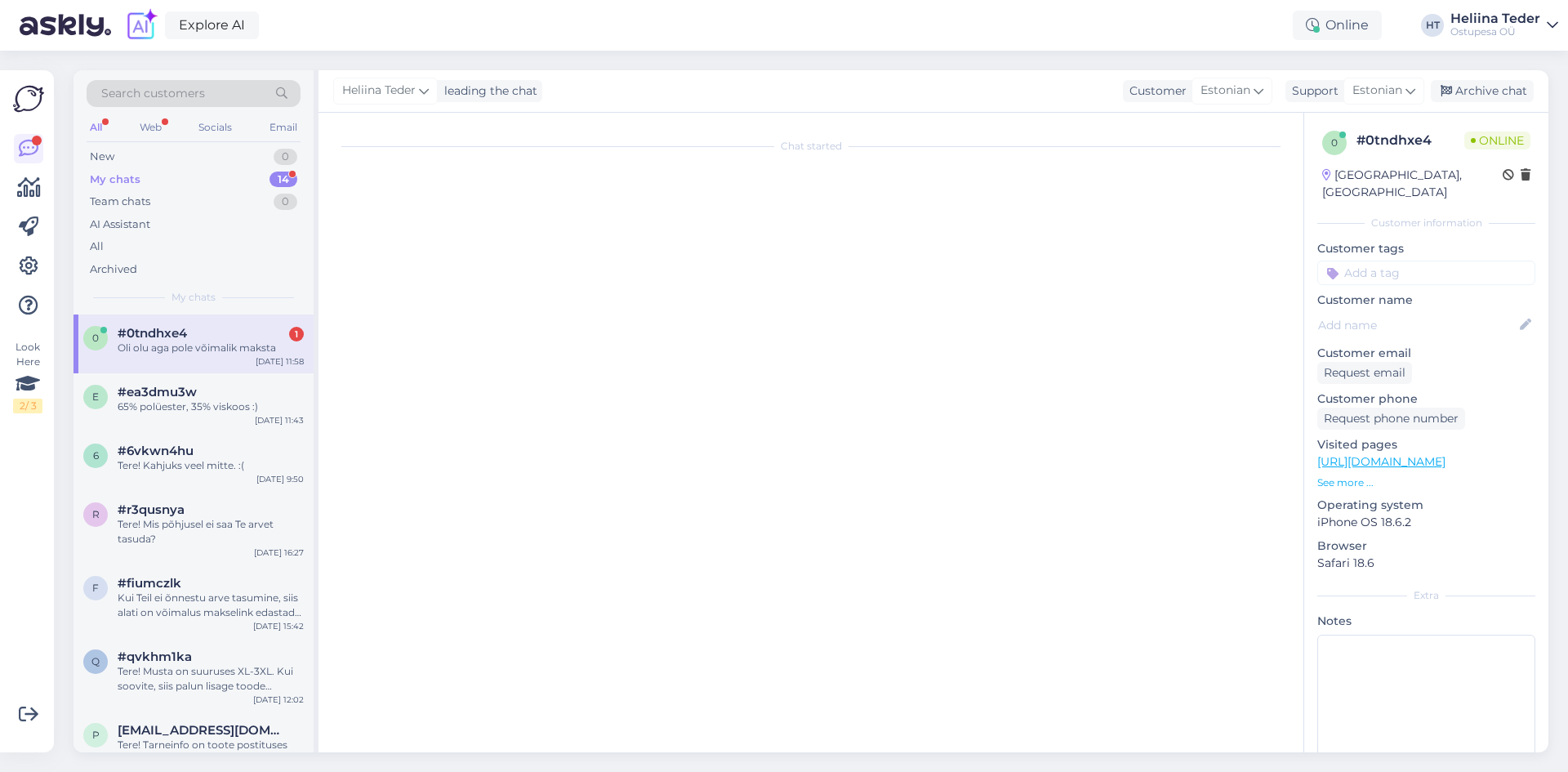
scroll to position [0, 0]
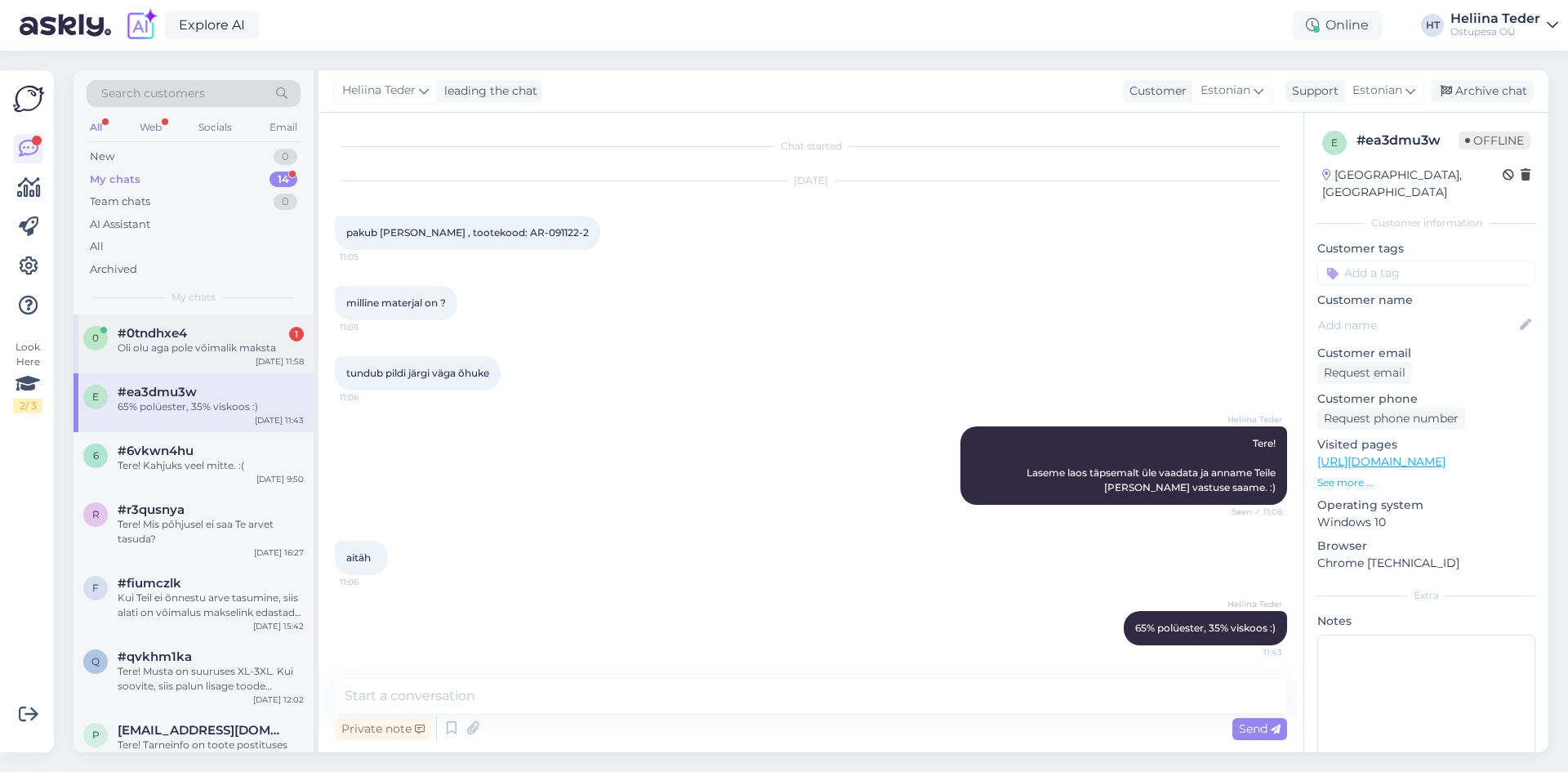
click at [203, 329] on div "#0tndhxe4 1" at bounding box center [210, 333] width 186 height 14
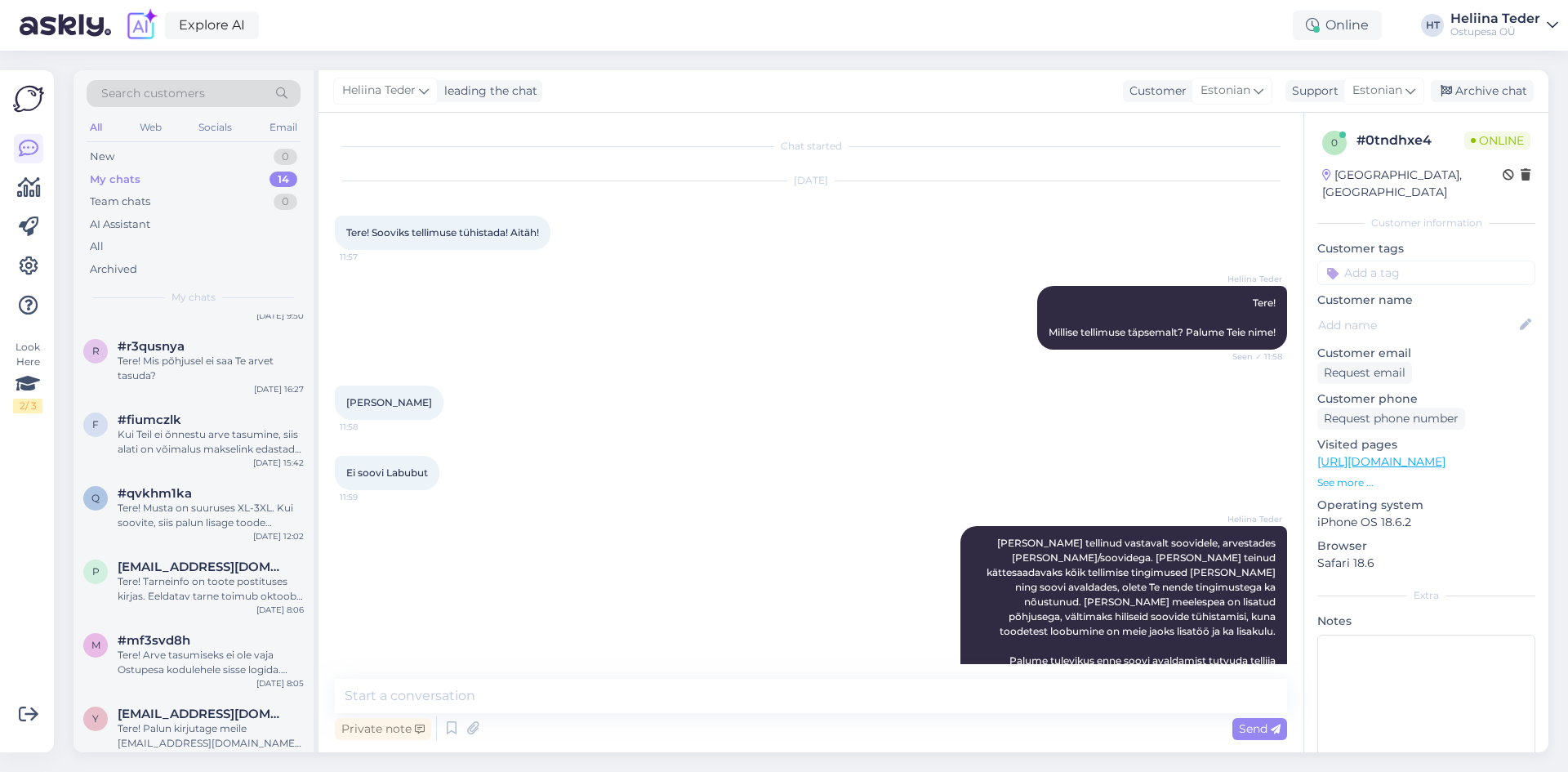
scroll to position [500, 0]
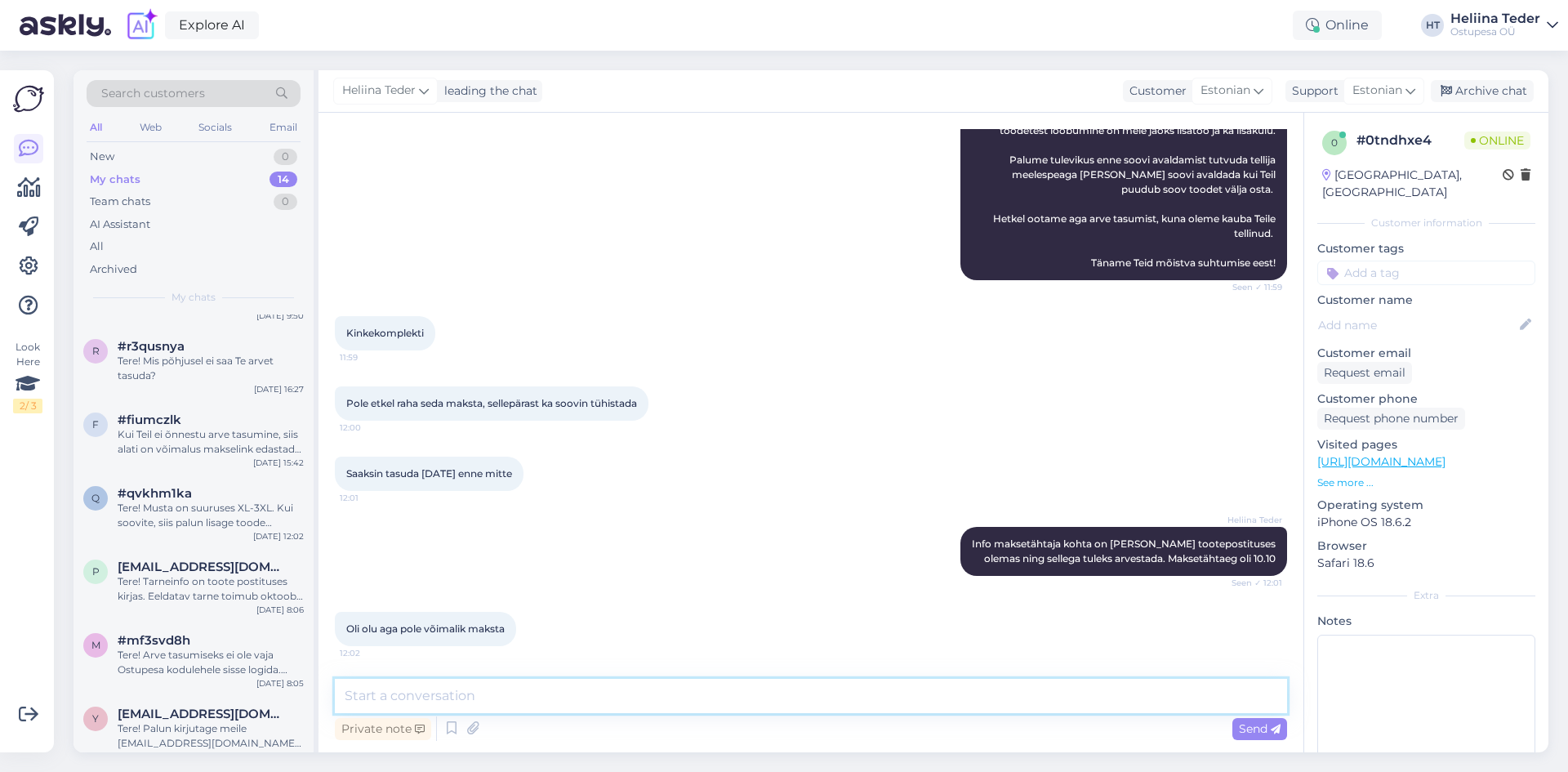
click at [467, 688] on textarea at bounding box center [810, 696] width 952 height 34
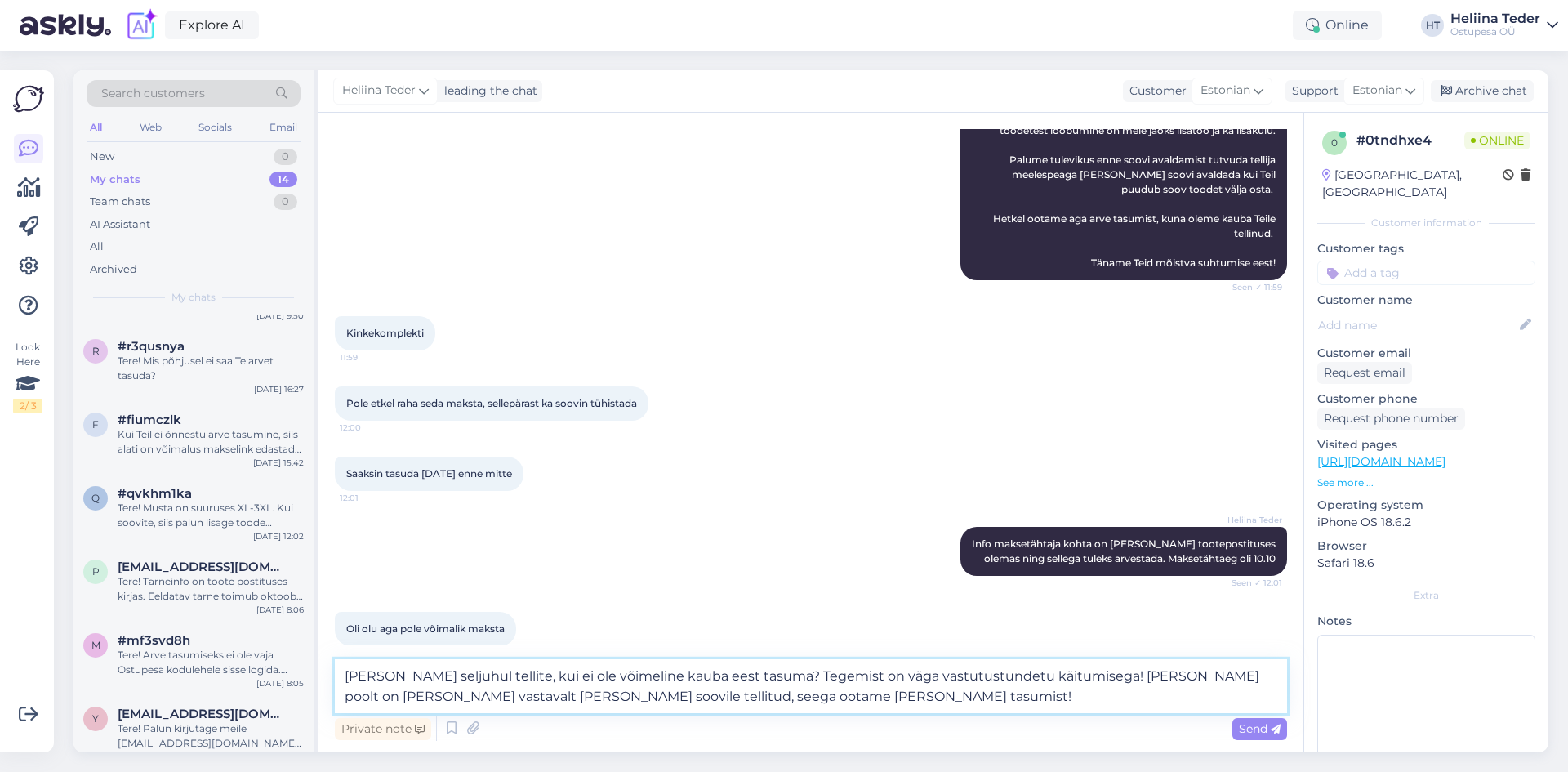
type textarea "[PERSON_NAME] seljuhul tellite, kui ei ole võimeline kauba eest tasuma? Tegemis…"
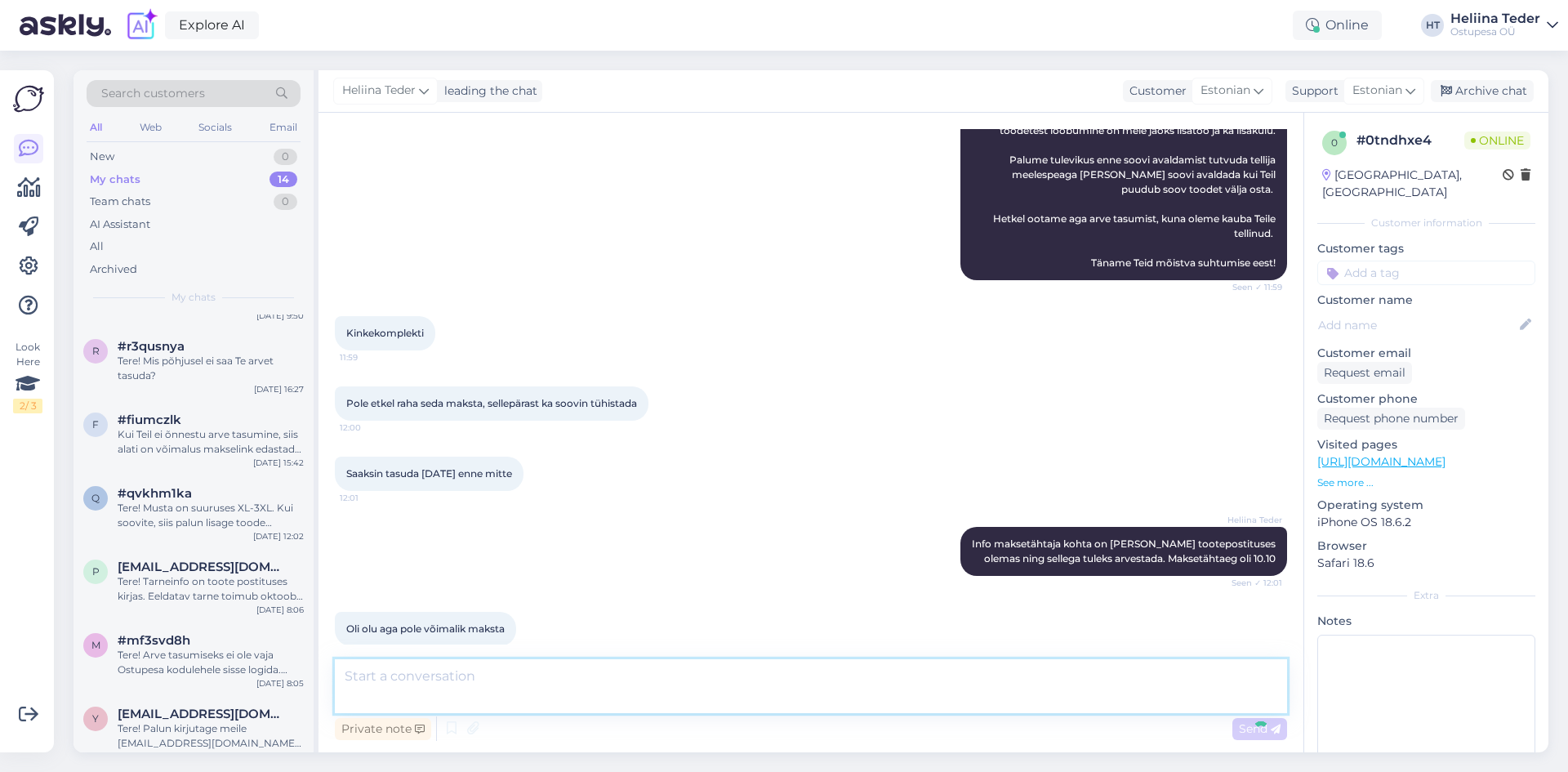
scroll to position [178, 0]
